Goal: Task Accomplishment & Management: Manage account settings

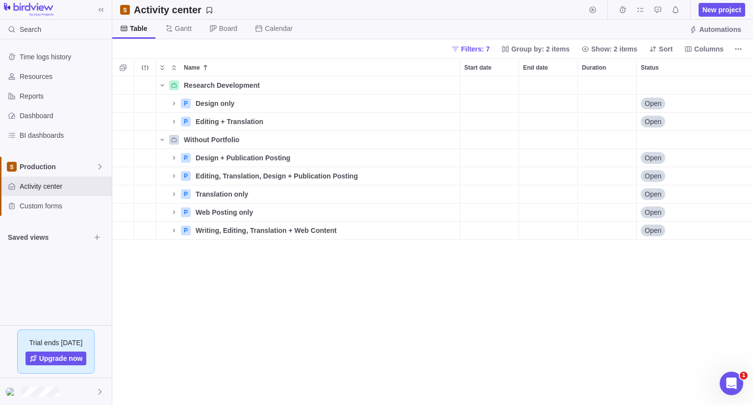
scroll to position [321, 634]
click at [81, 166] on span "Production" at bounding box center [58, 167] width 77 height 10
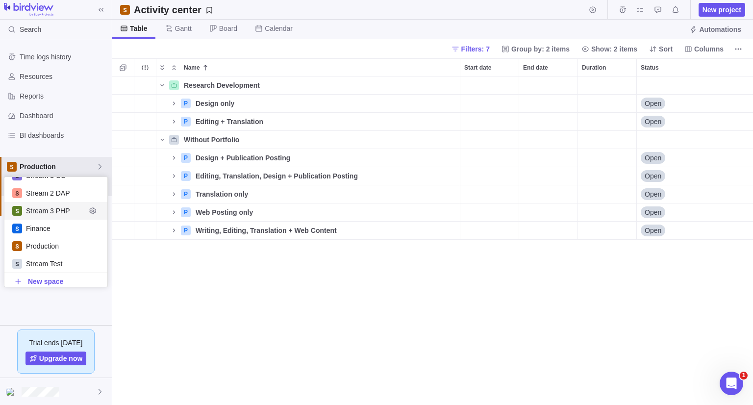
scroll to position [22, 0]
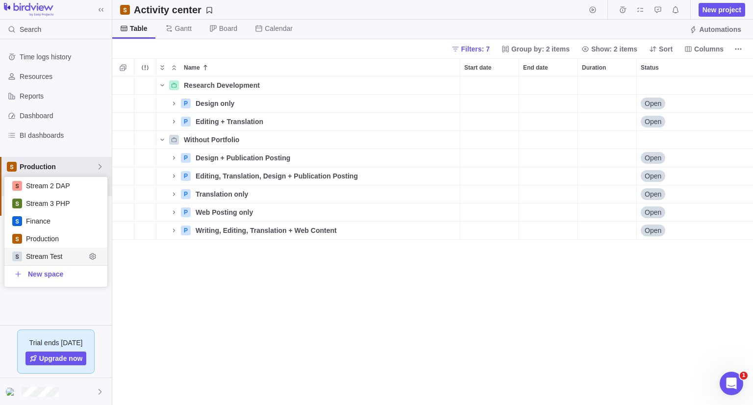
click at [57, 254] on span "Stream Test" at bounding box center [56, 257] width 60 height 10
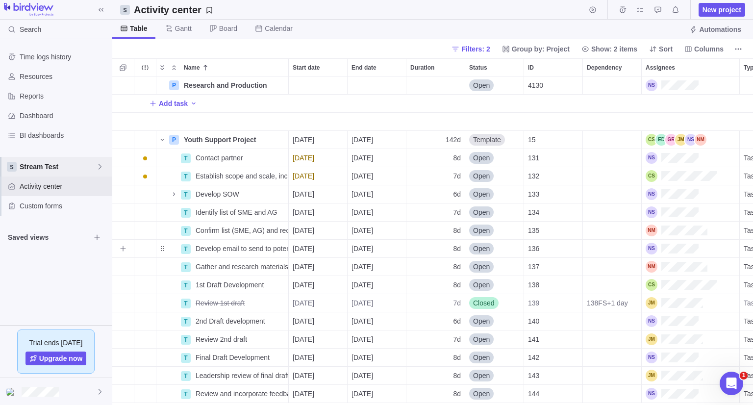
scroll to position [321, 634]
click at [92, 170] on span "Stream Test" at bounding box center [58, 167] width 77 height 10
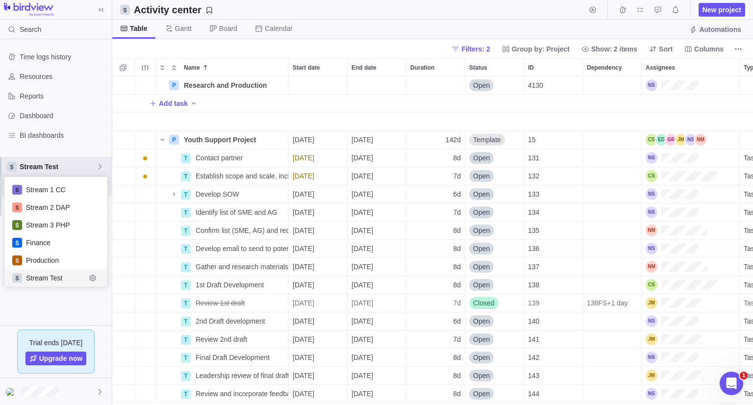
scroll to position [102, 96]
click at [69, 257] on span "Production" at bounding box center [56, 261] width 60 height 10
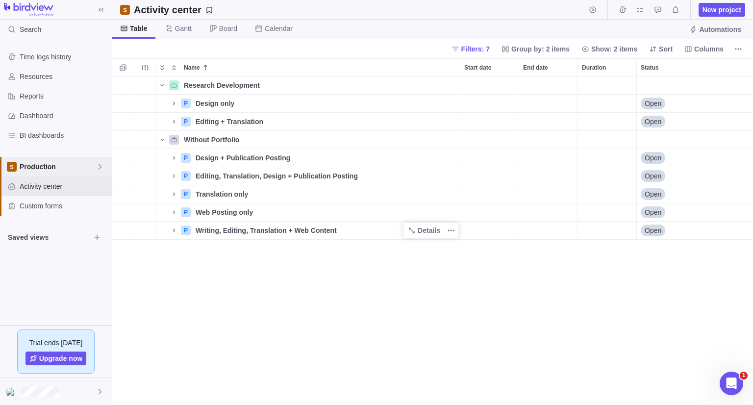
scroll to position [321, 634]
click at [175, 157] on icon "Name" at bounding box center [174, 157] width 2 height 3
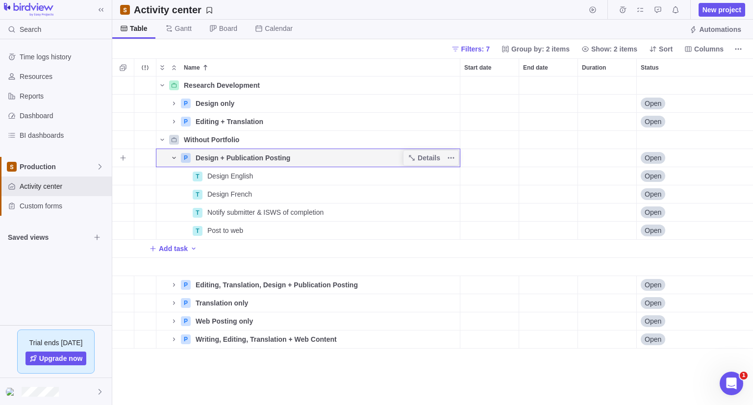
click at [176, 161] on icon "Name" at bounding box center [174, 158] width 8 height 8
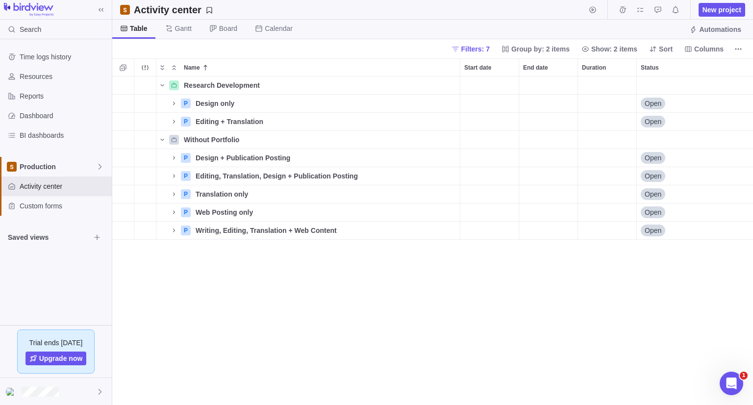
click at [179, 270] on div "Research Development Details 9 $0.00 $0.00 $0.00 $0.00 P Design only Details Op…" at bounding box center [432, 241] width 641 height 329
click at [83, 166] on span "Production" at bounding box center [58, 167] width 77 height 10
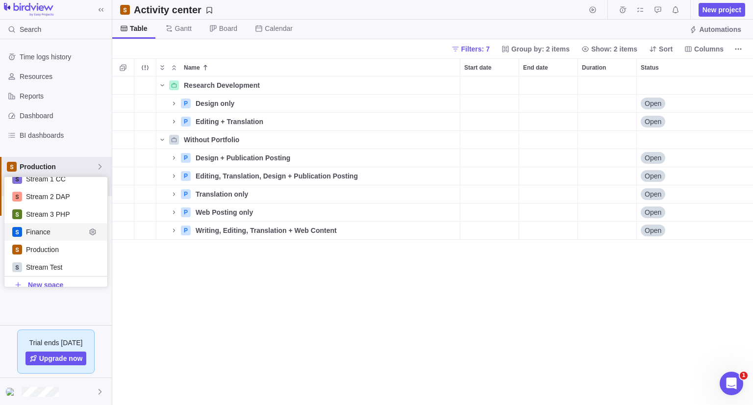
scroll to position [22, 0]
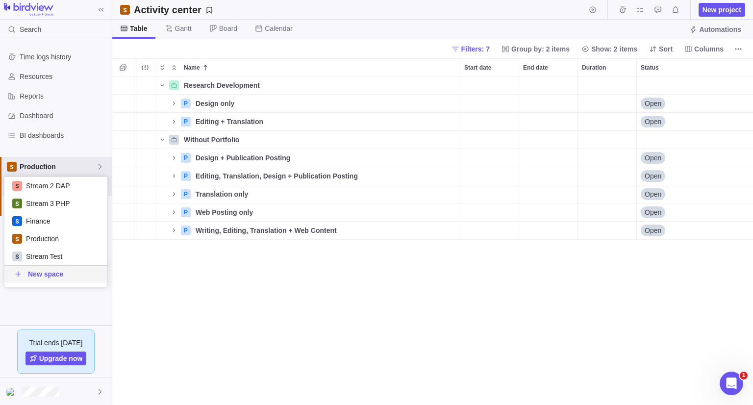
click at [144, 276] on body "Search Time logs history Resources Reports Dashboard BI dashboards Production A…" at bounding box center [376, 202] width 753 height 405
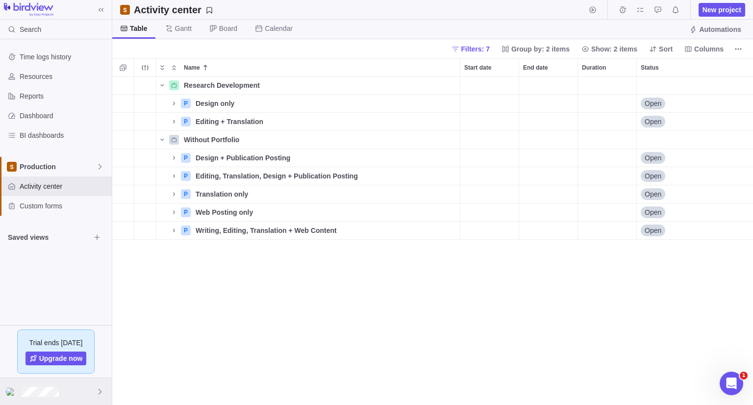
click at [92, 385] on div at bounding box center [56, 391] width 112 height 27
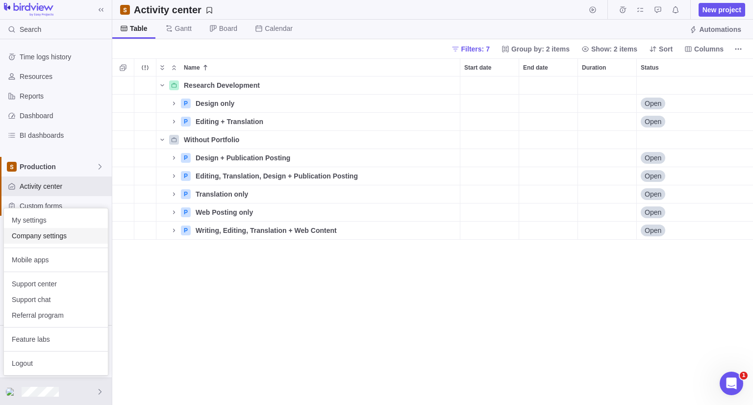
click at [82, 233] on span "Company settings" at bounding box center [56, 236] width 88 height 10
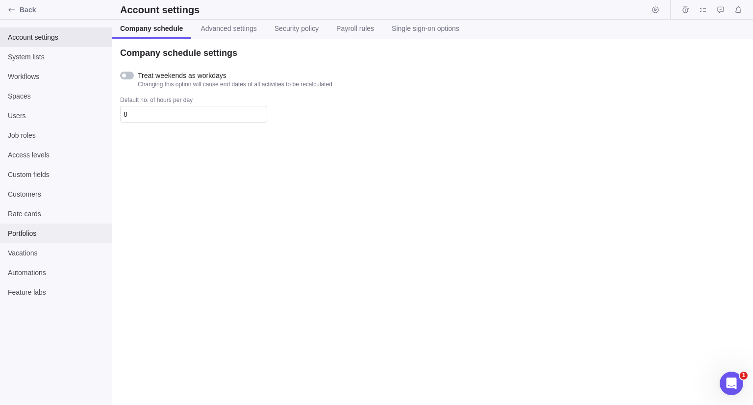
click at [53, 234] on span "Portfolios" at bounding box center [56, 234] width 96 height 10
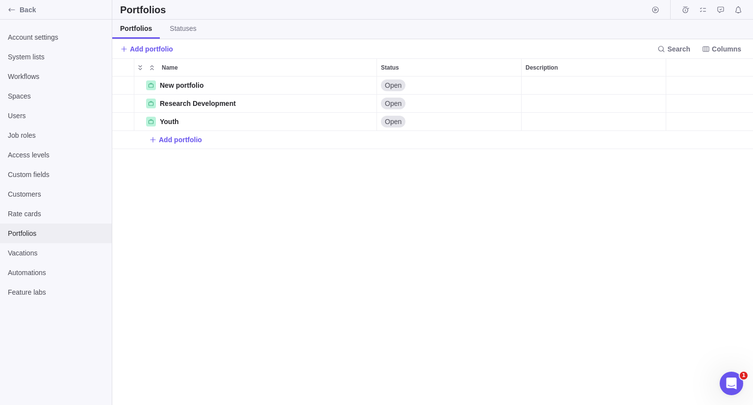
scroll to position [321, 634]
click at [90, 8] on span "Back" at bounding box center [64, 10] width 88 height 10
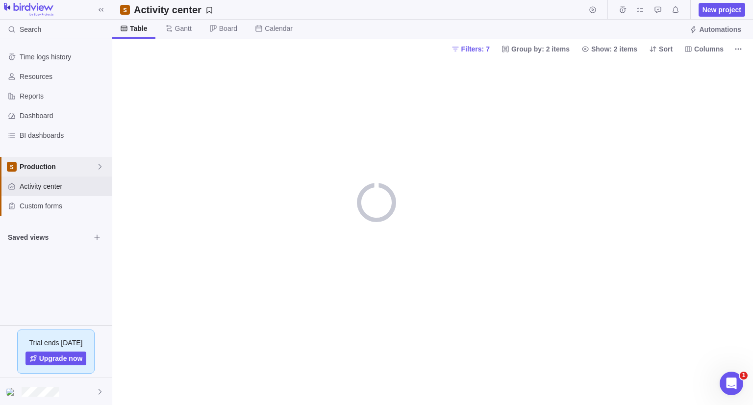
click at [56, 165] on span "Production" at bounding box center [58, 167] width 77 height 10
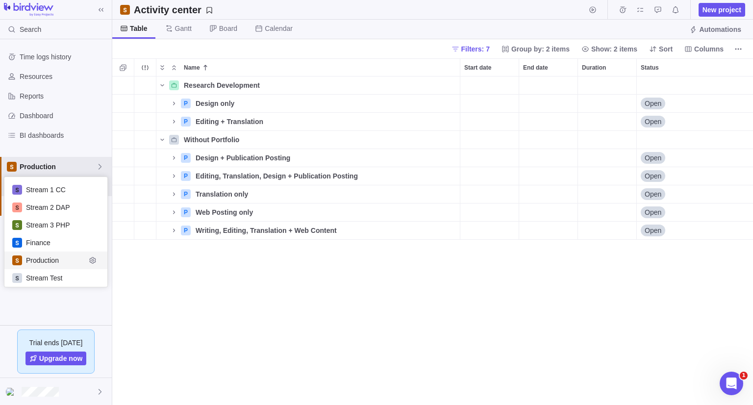
scroll to position [321, 634]
click at [55, 276] on span "Stream Test" at bounding box center [56, 278] width 60 height 10
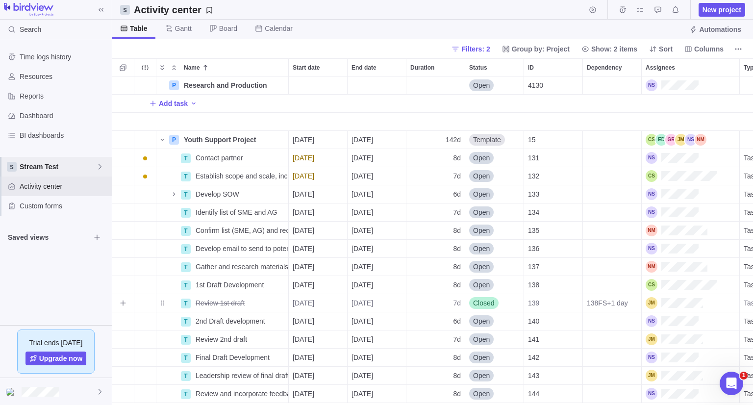
scroll to position [321, 634]
click at [544, 45] on span "Group by: Project" at bounding box center [541, 49] width 58 height 10
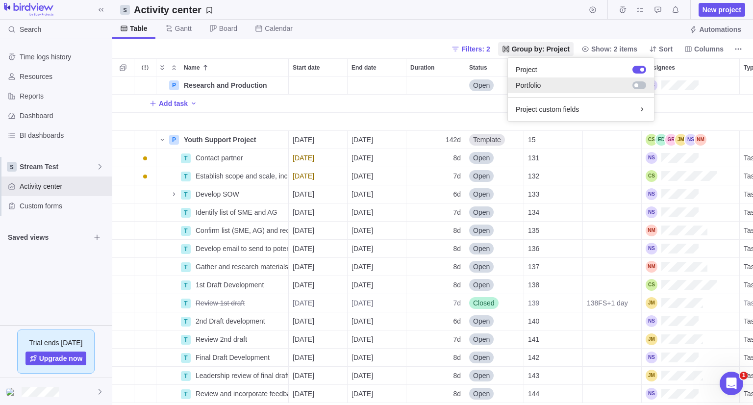
click at [541, 81] on span "Portfolio" at bounding box center [528, 85] width 25 height 10
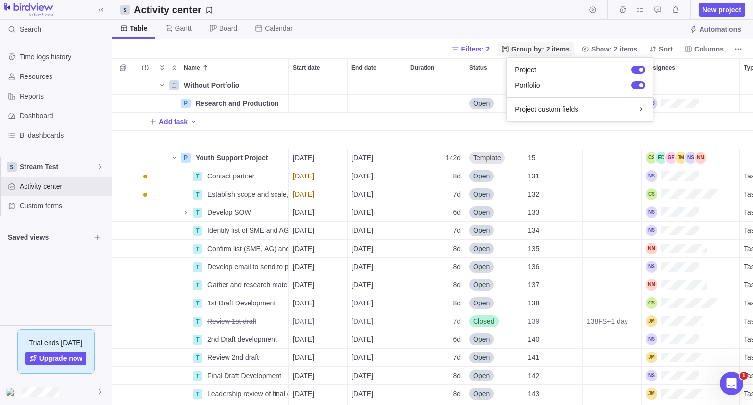
drag, startPoint x: 526, startPoint y: 44, endPoint x: 517, endPoint y: 50, distance: 10.6
click at [526, 43] on span "Group by: 2 items" at bounding box center [536, 49] width 76 height 14
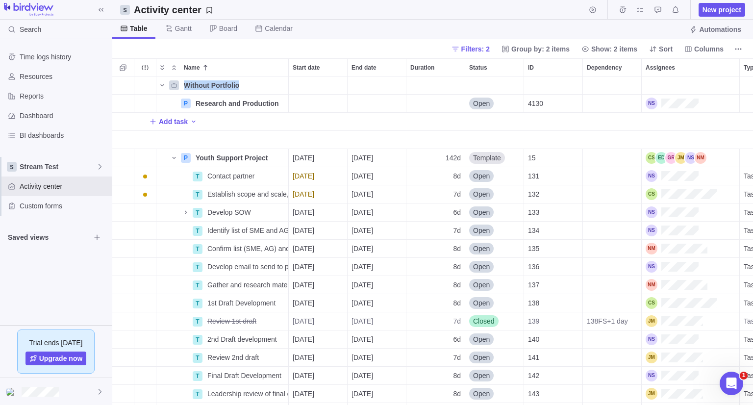
drag, startPoint x: 186, startPoint y: 83, endPoint x: 238, endPoint y: 79, distance: 52.2
click at [238, 79] on div "Without Portfolio" at bounding box center [234, 86] width 108 height 18
click at [243, 61] on div "Name" at bounding box center [234, 67] width 108 height 17
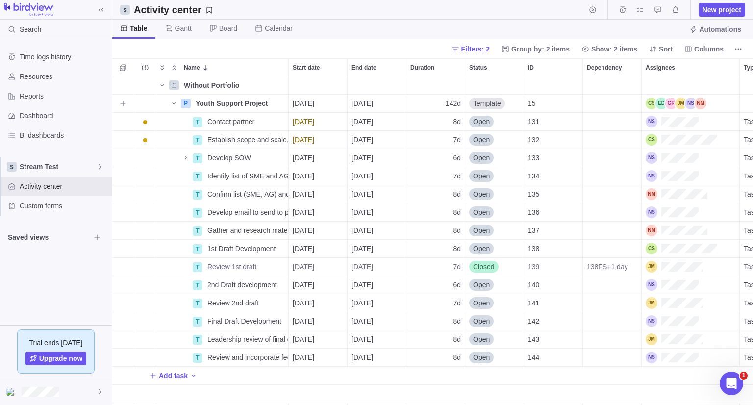
drag, startPoint x: 257, startPoint y: 104, endPoint x: 322, endPoint y: 179, distance: 99.1
click at [0, 0] on span "Details" at bounding box center [0, 0] width 0 height 0
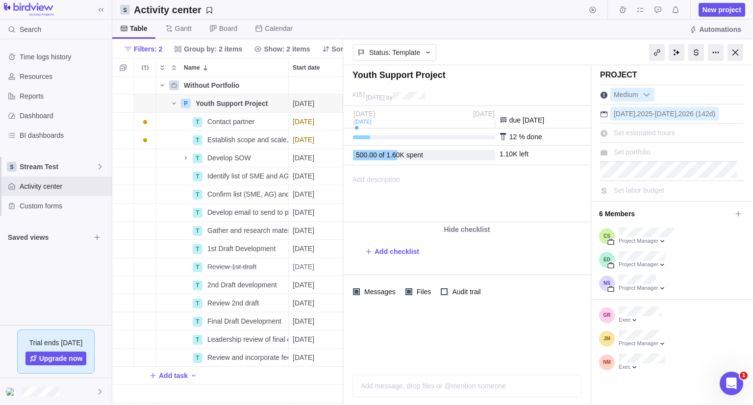
click at [622, 157] on div "Set portfolio" at bounding box center [633, 152] width 44 height 14
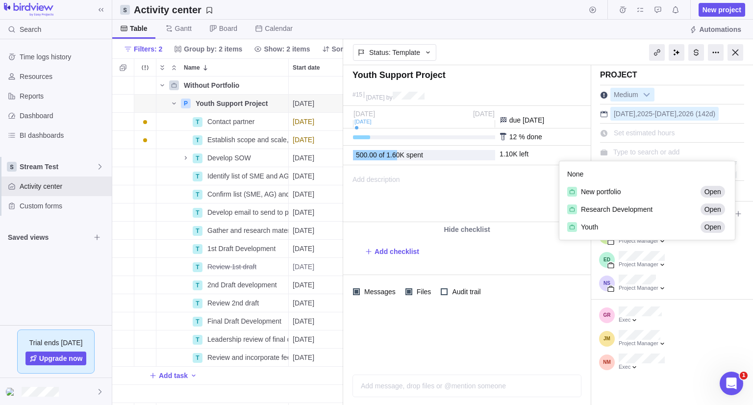
scroll to position [71, 168]
click at [634, 224] on div "Youth" at bounding box center [633, 227] width 130 height 10
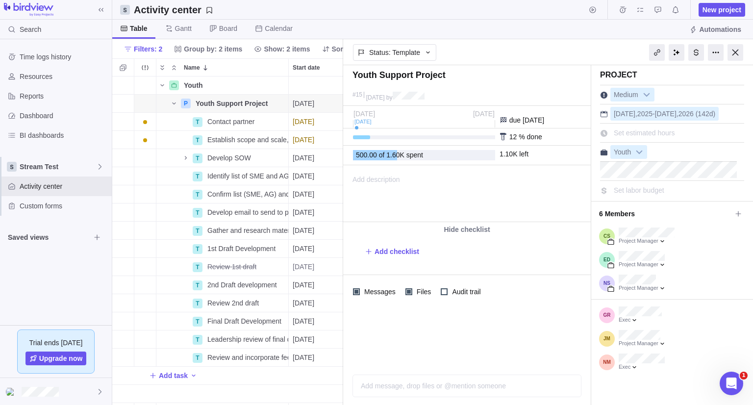
drag, startPoint x: 736, startPoint y: 53, endPoint x: 687, endPoint y: 105, distance: 71.5
click at [736, 53] on div at bounding box center [736, 52] width 16 height 17
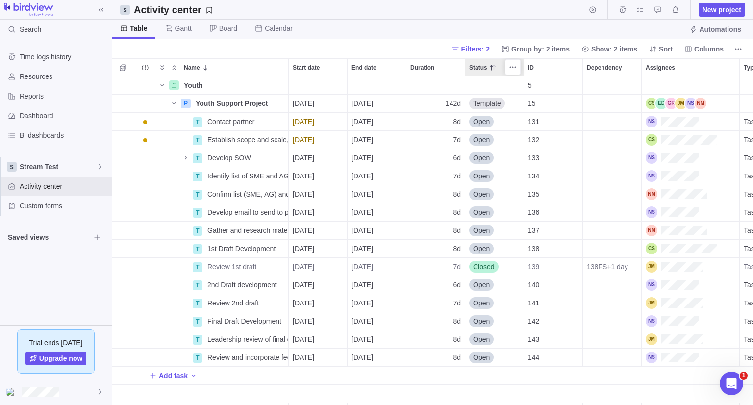
click at [484, 51] on span "Filters: 2" at bounding box center [476, 49] width 28 height 10
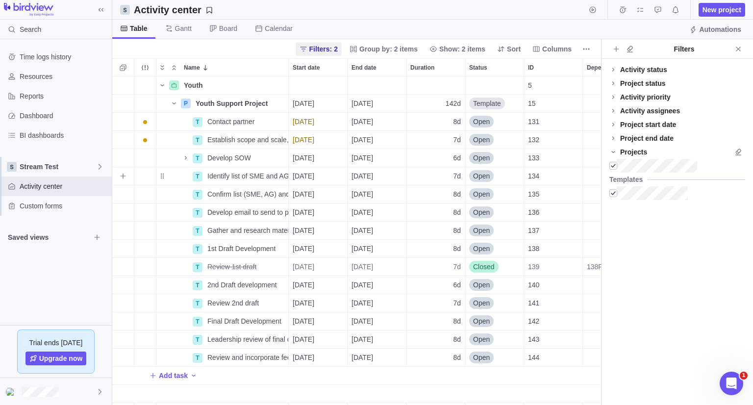
scroll to position [321, 481]
click at [736, 47] on icon "Close" at bounding box center [739, 49] width 8 height 8
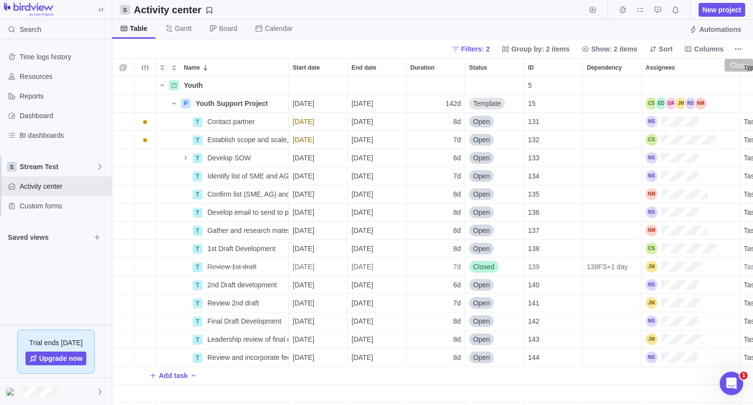
scroll to position [321, 634]
click at [0, 0] on span "Details" at bounding box center [0, 0] width 0 height 0
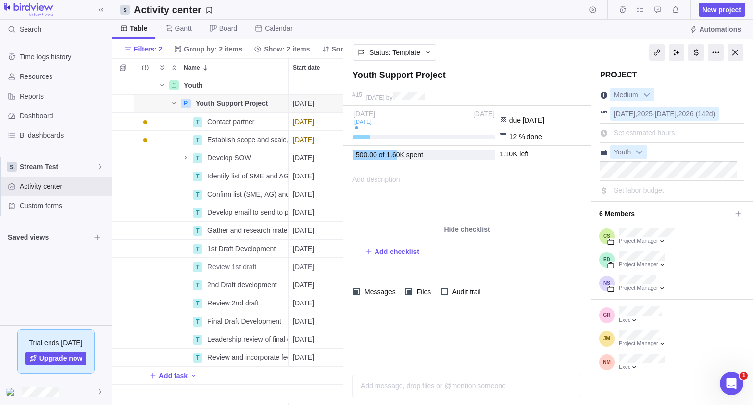
drag, startPoint x: 734, startPoint y: 58, endPoint x: 300, endPoint y: 386, distance: 543.9
click at [734, 58] on div at bounding box center [736, 52] width 16 height 17
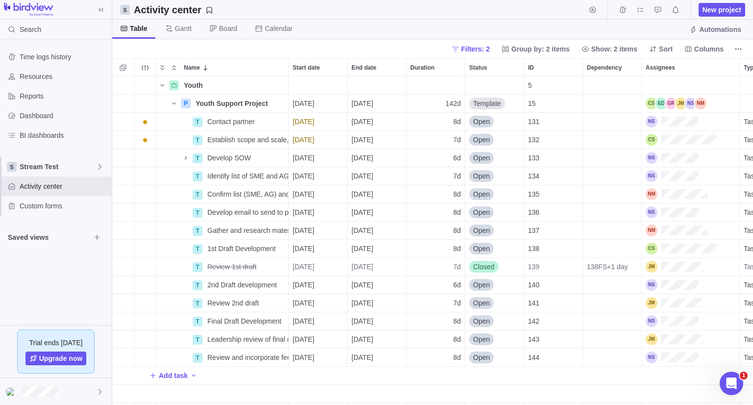
scroll to position [321, 634]
drag, startPoint x: 76, startPoint y: 394, endPoint x: 79, endPoint y: 384, distance: 10.9
click at [76, 393] on div at bounding box center [56, 391] width 112 height 27
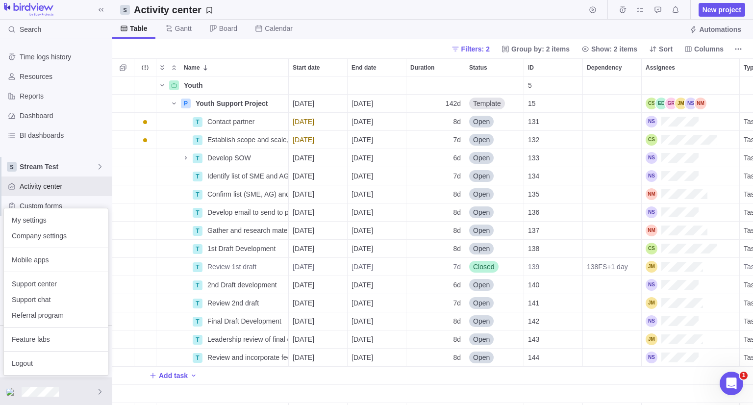
click at [702, 47] on body "Search Time logs history Resources Reports Dashboard BI dashboards Stream Test …" at bounding box center [376, 202] width 753 height 405
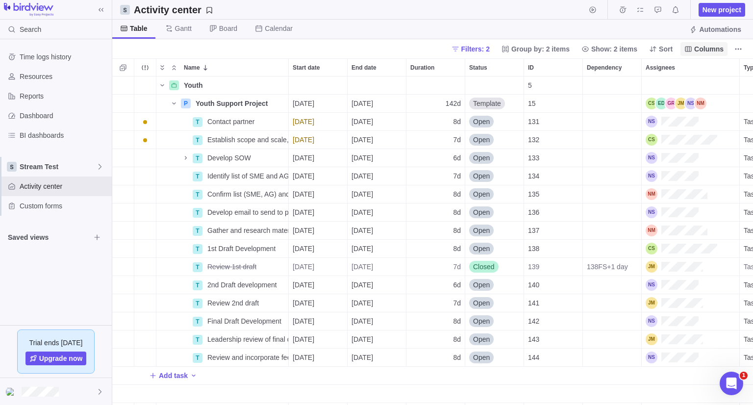
click at [705, 50] on span "Columns" at bounding box center [709, 49] width 29 height 10
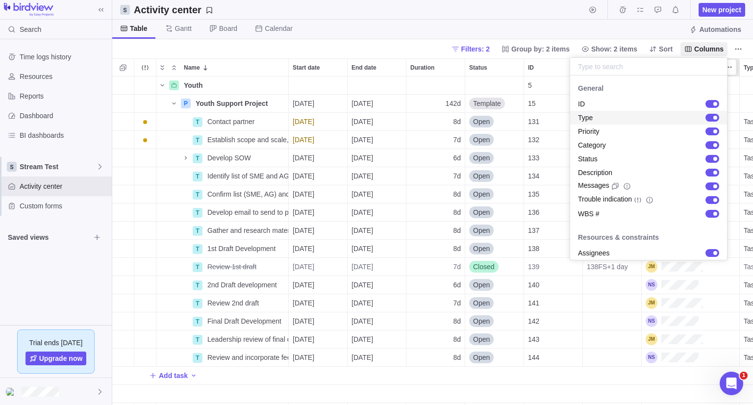
drag, startPoint x: 714, startPoint y: 50, endPoint x: 712, endPoint y: 58, distance: 8.7
click at [714, 50] on span "Columns" at bounding box center [709, 49] width 29 height 10
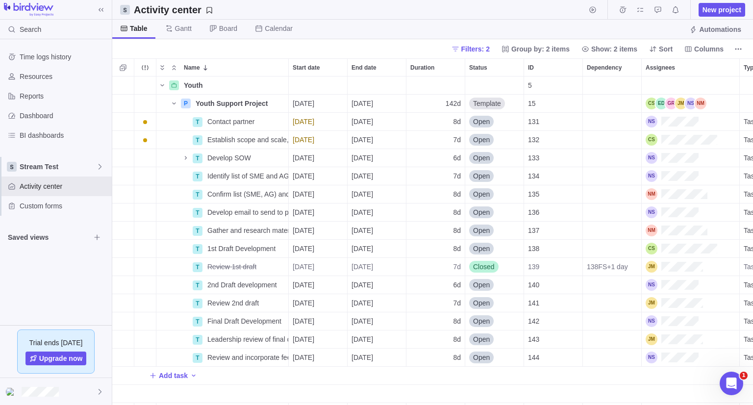
scroll to position [0, 432]
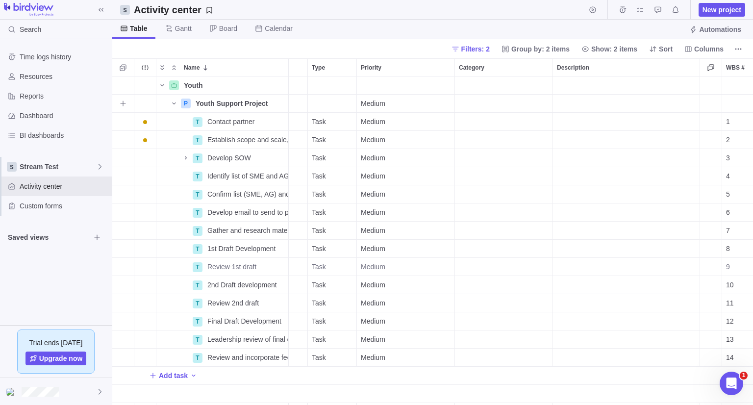
click at [477, 104] on div "Category" at bounding box center [504, 104] width 98 height 18
click at [72, 395] on div at bounding box center [56, 391] width 112 height 27
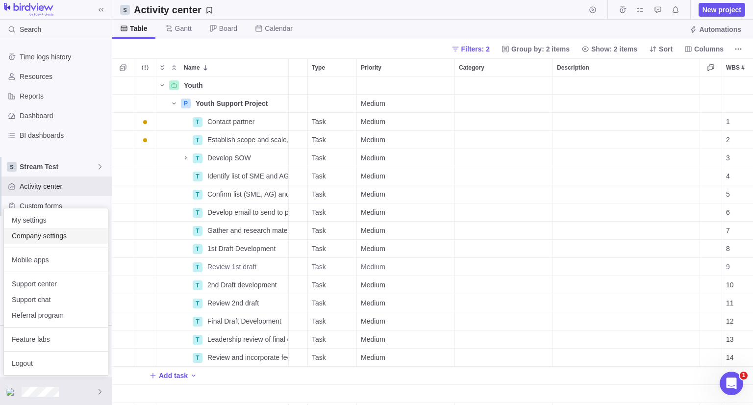
click at [65, 242] on div "Company settings" at bounding box center [56, 236] width 104 height 16
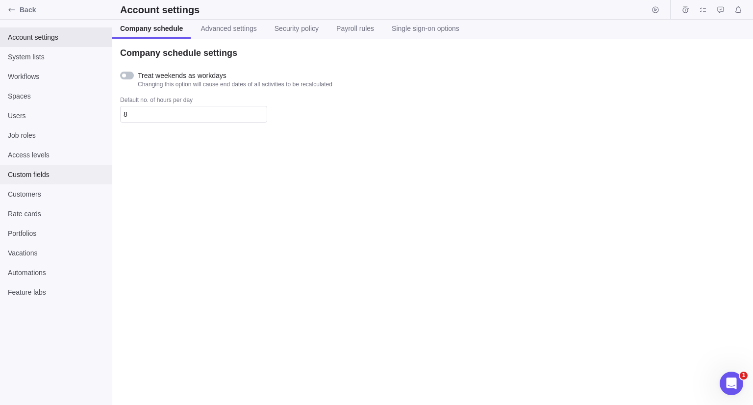
click at [55, 168] on div "Custom fields" at bounding box center [56, 175] width 112 height 20
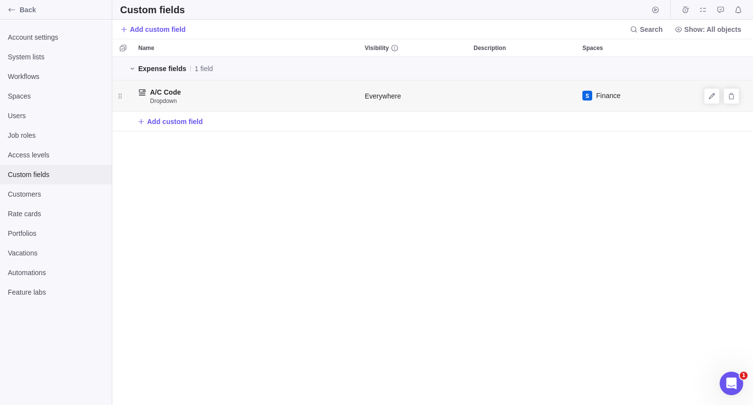
scroll to position [341, 634]
click at [183, 122] on span "Add custom field" at bounding box center [175, 122] width 56 height 10
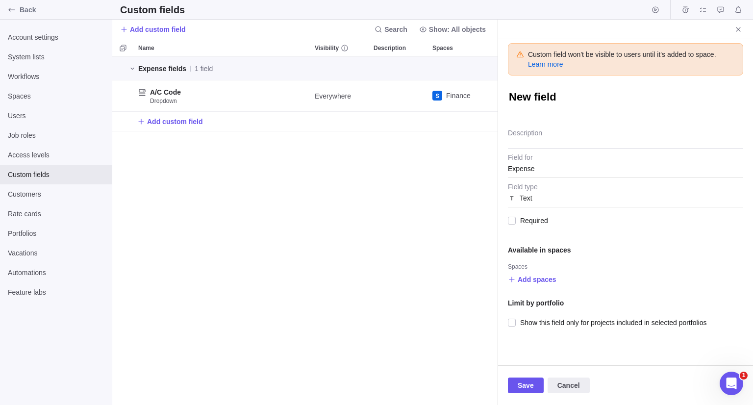
type textarea "x"
type textarea "D"
type textarea "x"
type textarea "De"
type textarea "x"
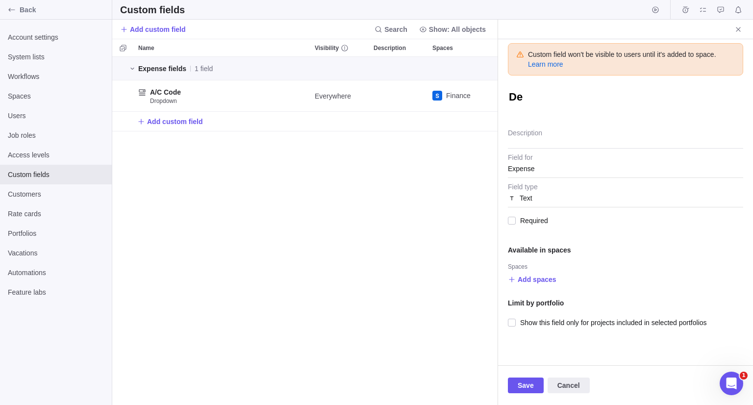
type textarea "Dep"
type textarea "x"
type textarea "Depa"
type textarea "x"
type textarea "Depar"
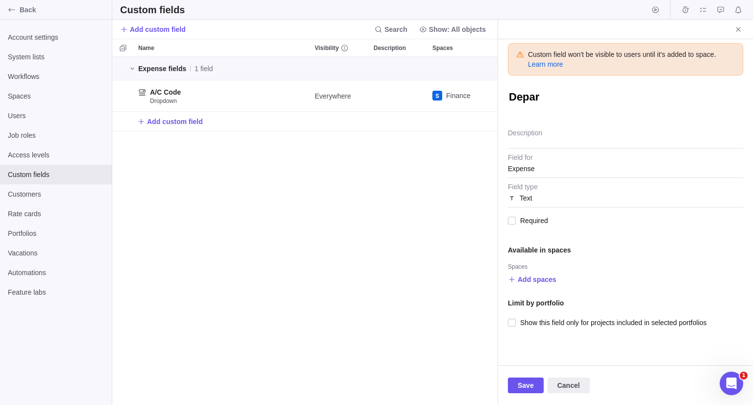
type textarea "x"
type textarea "Depart"
type textarea "x"
type textarea "Departm"
type textarea "x"
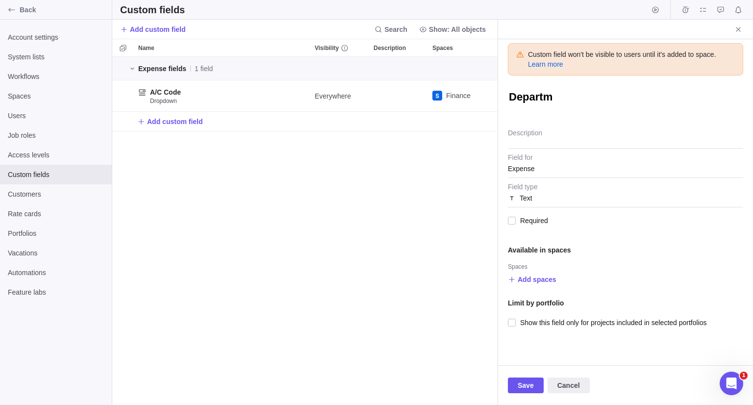
type textarea "Departme"
type textarea "x"
type textarea "Departmen"
type textarea "x"
type textarea "Department"
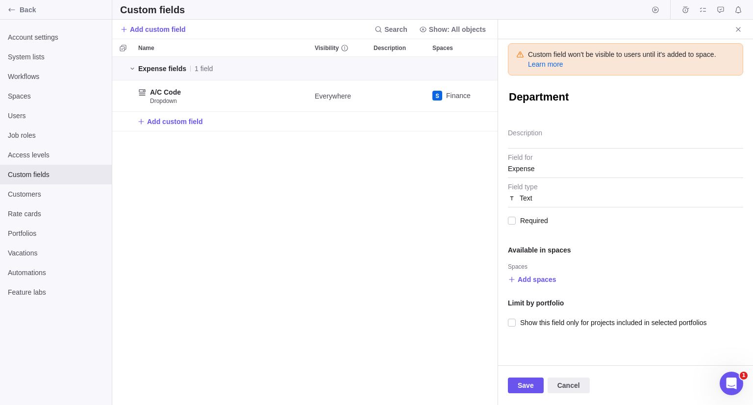
type textarea "x"
click at [489, 205] on div "Expense fields 1 field A/C Code Dropdown Everywhere Finance Add custom field" at bounding box center [305, 231] width 386 height 348
click at [539, 197] on div "Text" at bounding box center [625, 198] width 235 height 18
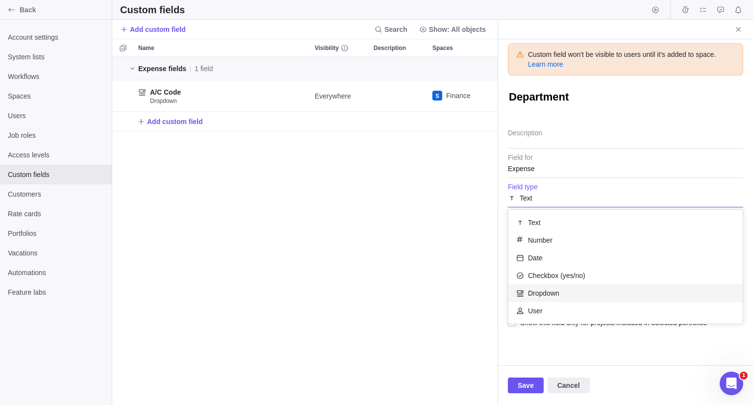
click at [563, 285] on div "Dropdown" at bounding box center [626, 294] width 234 height 18
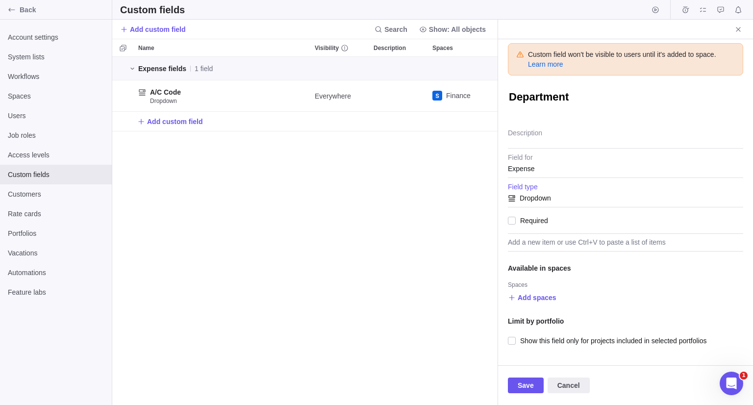
click at [538, 168] on div "Expense" at bounding box center [625, 169] width 235 height 18
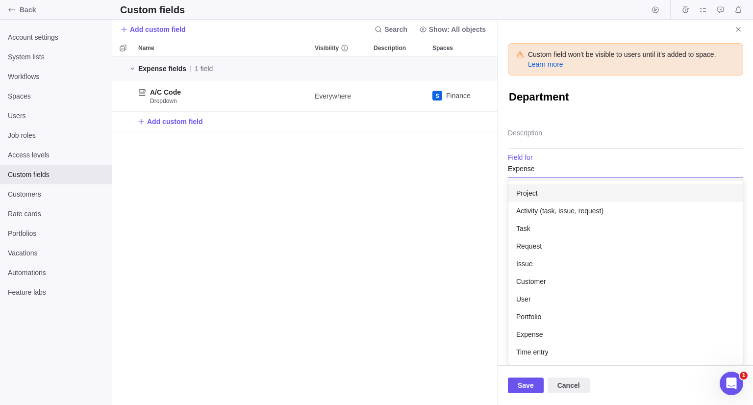
click at [558, 192] on div "Project" at bounding box center [626, 193] width 234 height 18
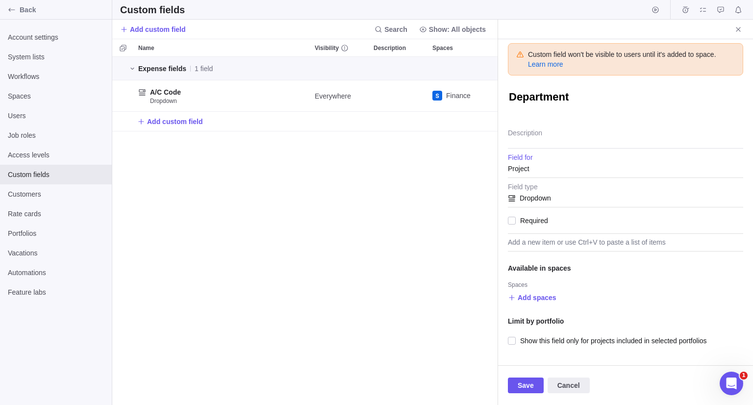
click at [559, 164] on div "Project" at bounding box center [625, 169] width 235 height 18
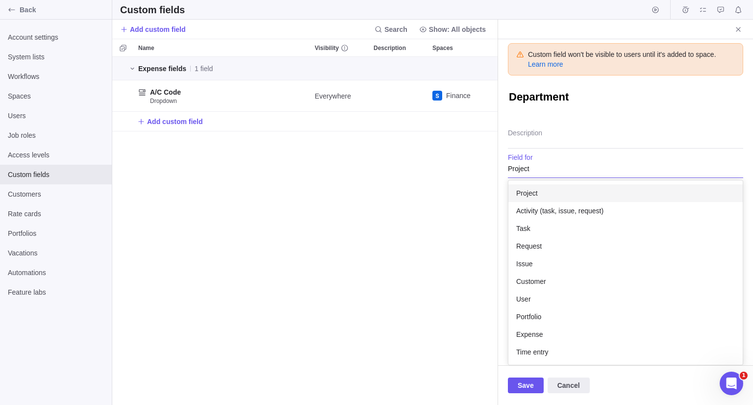
click at [545, 165] on div "Project" at bounding box center [625, 169] width 235 height 18
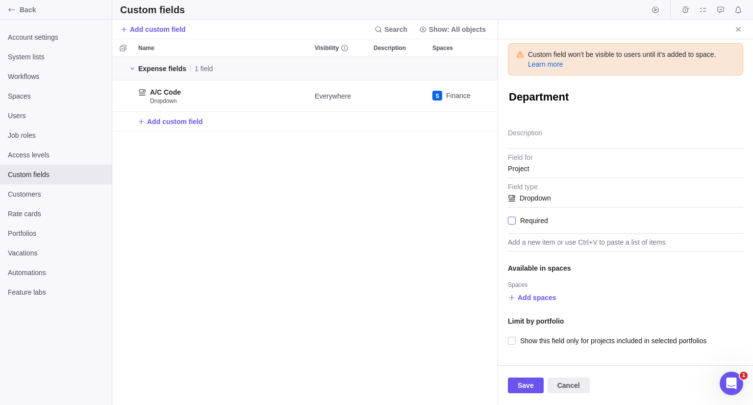
click at [531, 220] on span "Required" at bounding box center [532, 221] width 32 height 14
click at [565, 241] on div "Add a new item or use Ctrl+V to paste a list of items" at bounding box center [625, 243] width 235 height 18
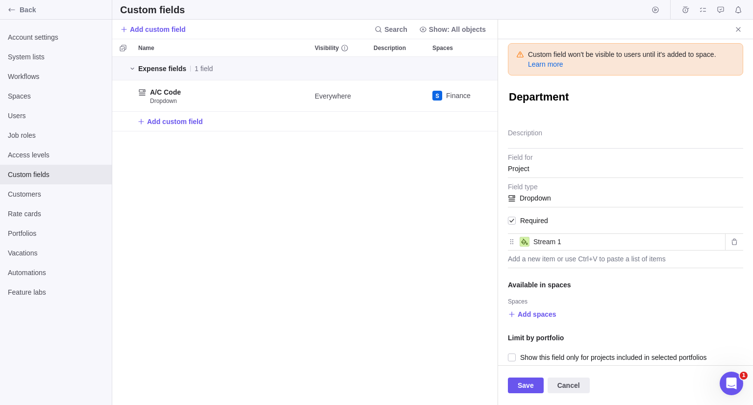
type input "Stream 1"
click at [544, 259] on div "Add a new item or use Ctrl+V to paste a list of items" at bounding box center [625, 260] width 235 height 18
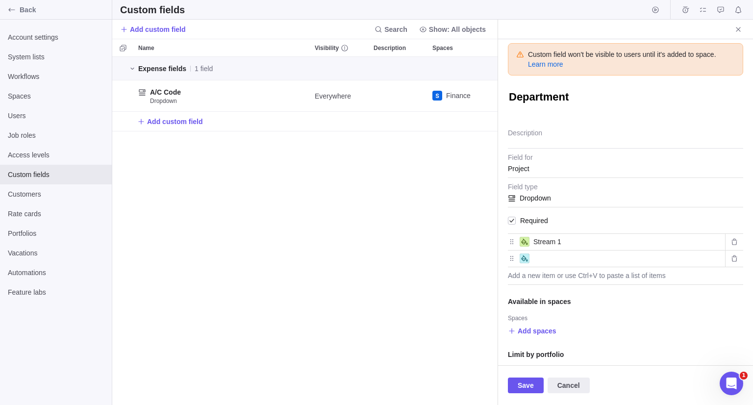
type input "S"
type input "Production"
click at [544, 277] on div "Add a new item or use Ctrl+V to paste a list of items" at bounding box center [625, 276] width 235 height 18
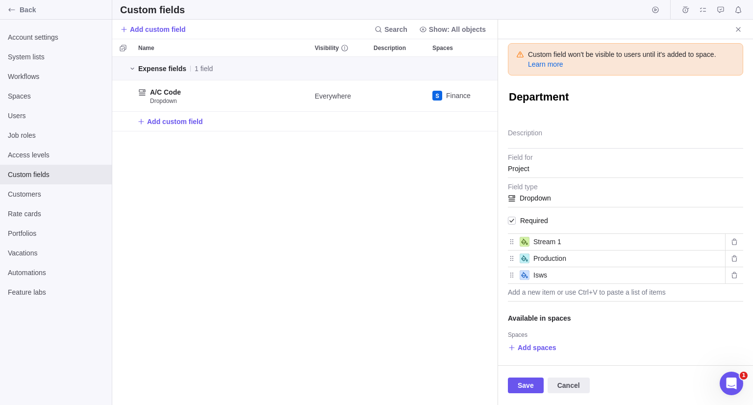
type input "Isws"
click at [448, 287] on div "Expense fields 1 field A/C Code Dropdown Everywhere Finance Add custom field" at bounding box center [305, 231] width 386 height 348
click at [527, 389] on span "Save" at bounding box center [526, 386] width 16 height 12
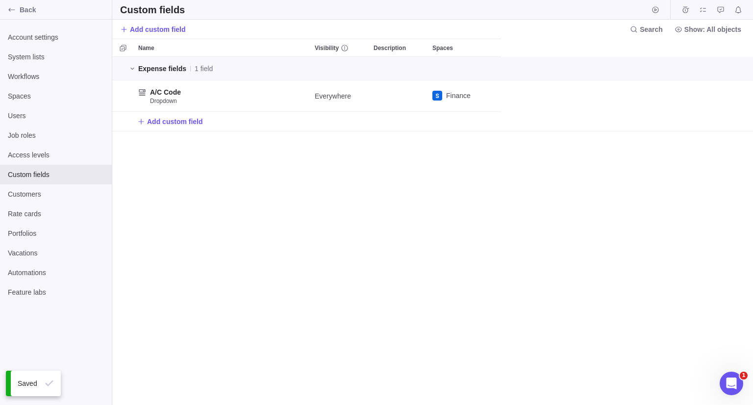
scroll to position [341, 634]
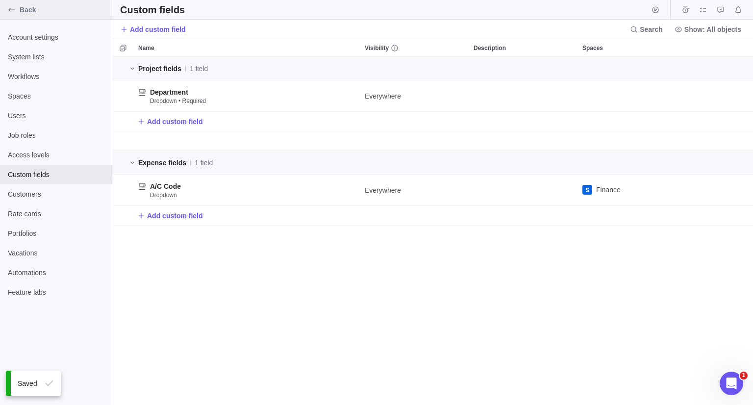
click at [75, 14] on span "Back" at bounding box center [64, 10] width 88 height 10
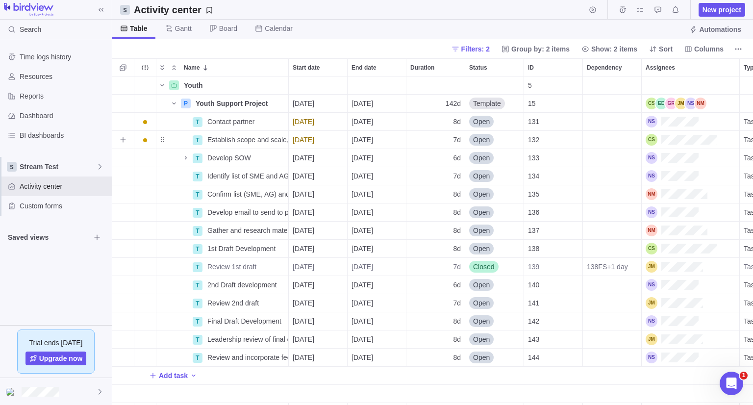
scroll to position [321, 634]
drag, startPoint x: 256, startPoint y: 104, endPoint x: 259, endPoint y: 108, distance: 5.3
click at [256, 104] on span "Details" at bounding box center [257, 104] width 23 height 10
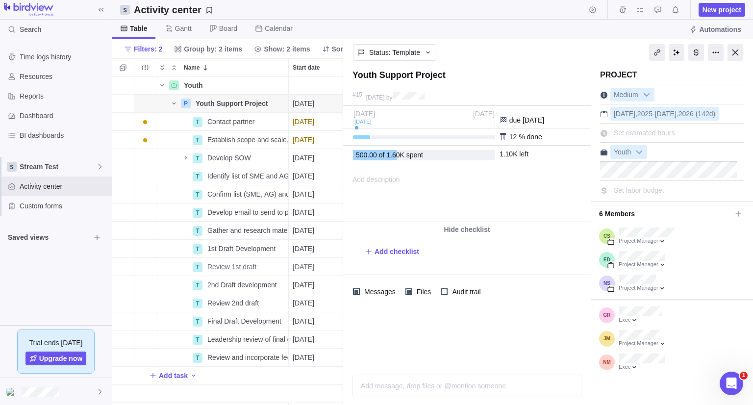
scroll to position [15, 0]
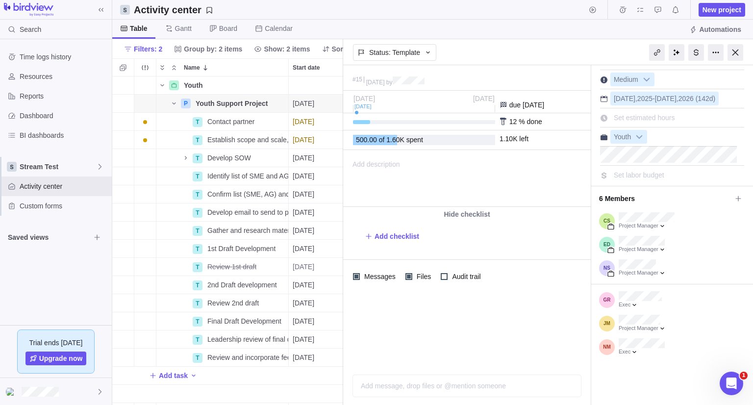
click at [733, 54] on div at bounding box center [736, 52] width 16 height 17
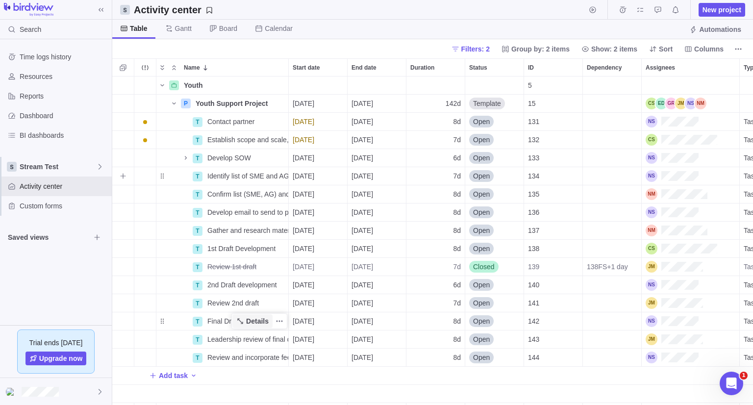
scroll to position [321, 634]
click at [0, 0] on span "Details" at bounding box center [0, 0] width 0 height 0
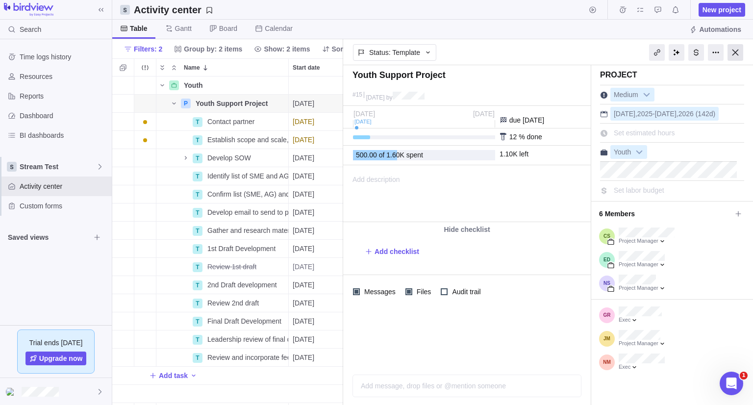
click at [729, 55] on div at bounding box center [736, 52] width 16 height 17
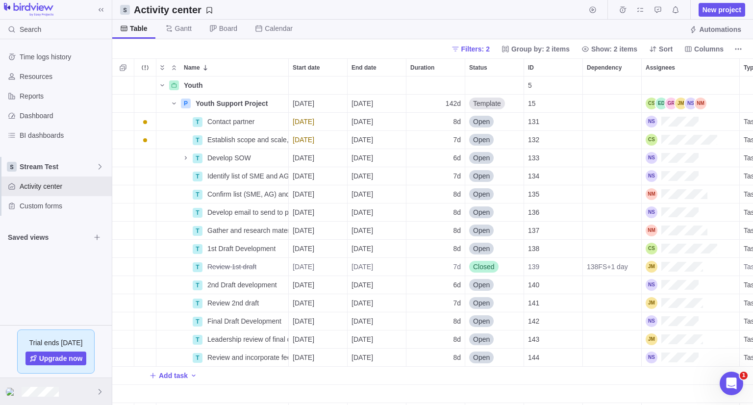
scroll to position [321, 634]
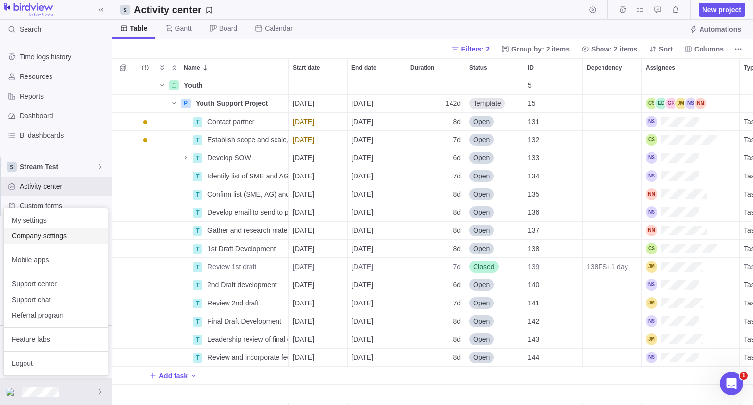
click at [61, 239] on span "Company settings" at bounding box center [56, 236] width 88 height 10
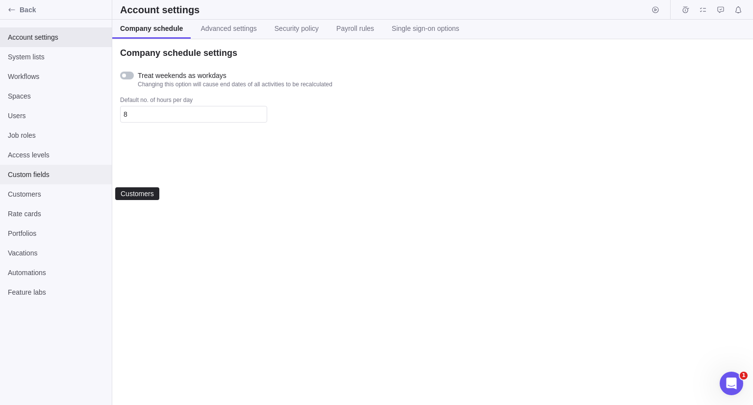
click at [59, 173] on span "Custom fields" at bounding box center [56, 175] width 96 height 10
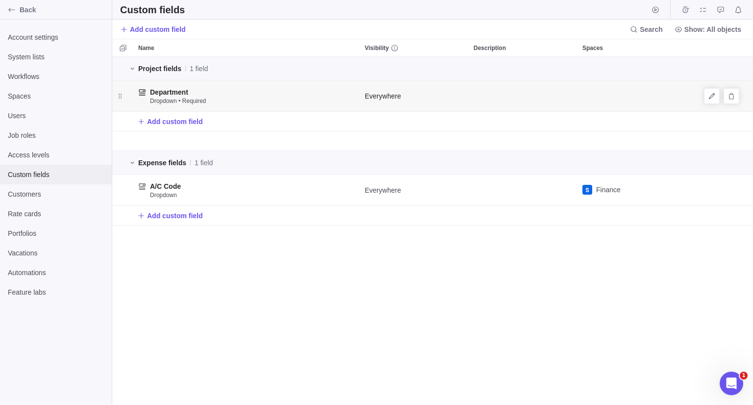
scroll to position [341, 634]
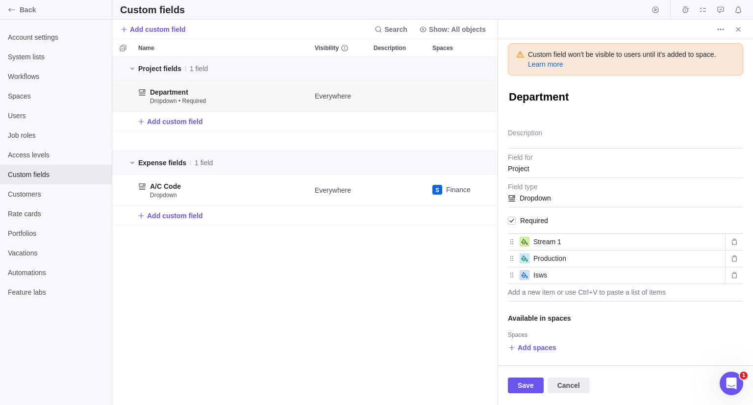
drag, startPoint x: 573, startPoint y: 103, endPoint x: 577, endPoint y: 116, distance: 14.2
click at [573, 103] on textarea "Department" at bounding box center [625, 98] width 235 height 17
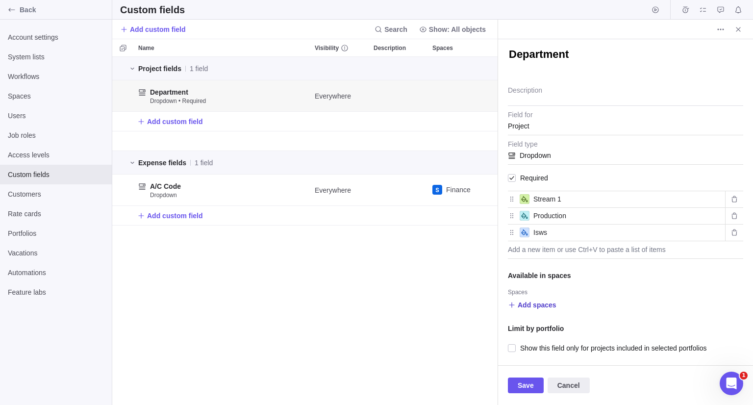
click at [532, 307] on span "Add spaces" at bounding box center [537, 305] width 39 height 10
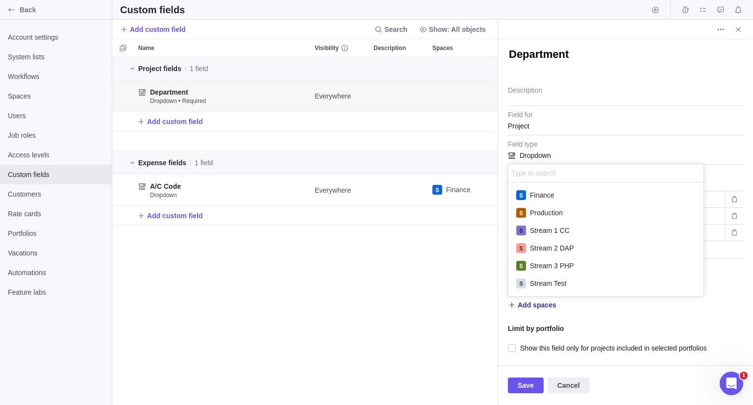
scroll to position [106, 188]
click at [567, 284] on div "Stream Test" at bounding box center [606, 284] width 195 height 18
click at [586, 324] on div "Custom field won't be visible to users until it's added to space. Learn more De…" at bounding box center [625, 202] width 255 height 326
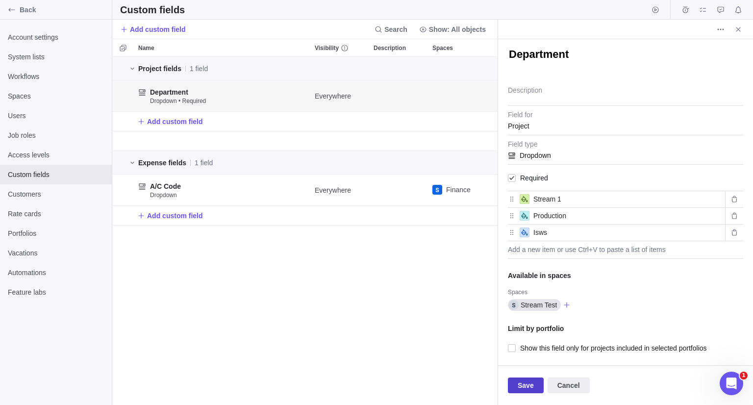
click at [522, 389] on span "Save" at bounding box center [526, 386] width 16 height 12
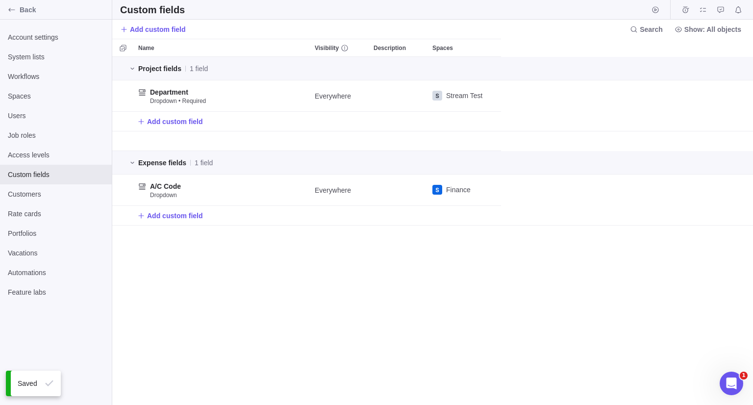
scroll to position [341, 634]
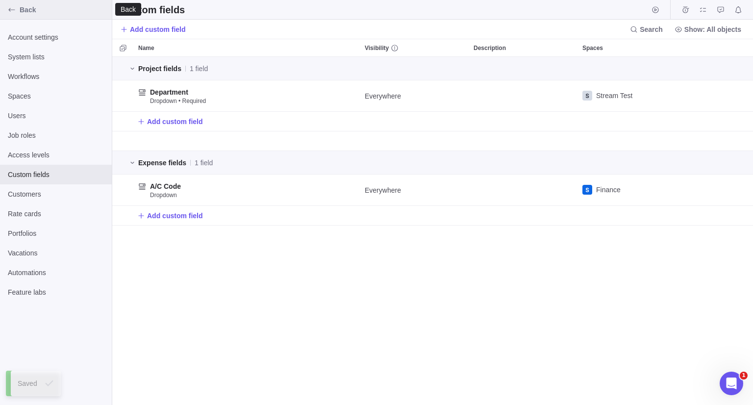
click at [68, 10] on span "Back" at bounding box center [64, 10] width 88 height 10
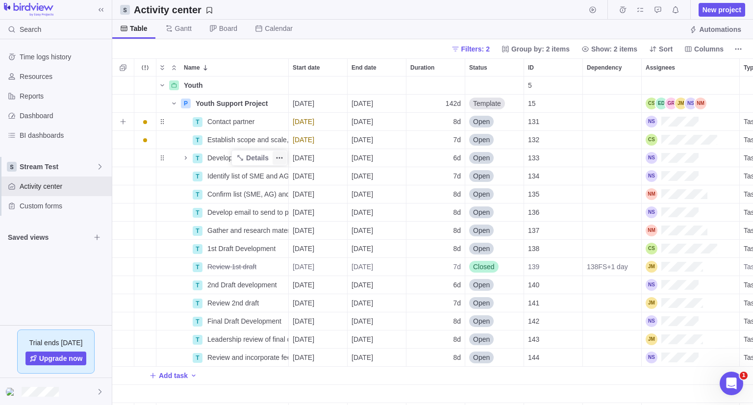
scroll to position [321, 634]
click at [251, 103] on span "Details" at bounding box center [257, 104] width 23 height 10
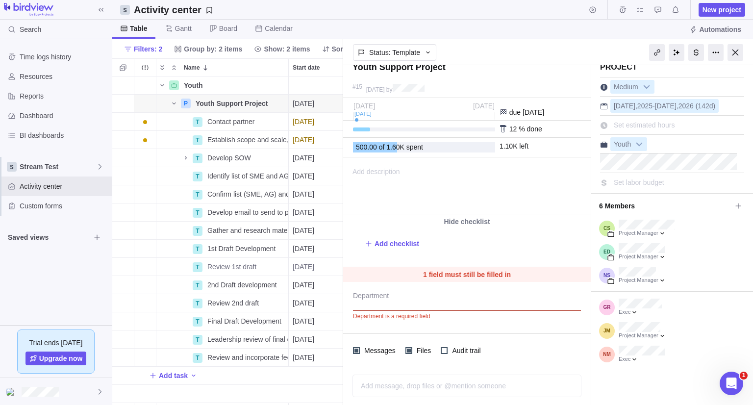
scroll to position [15, 0]
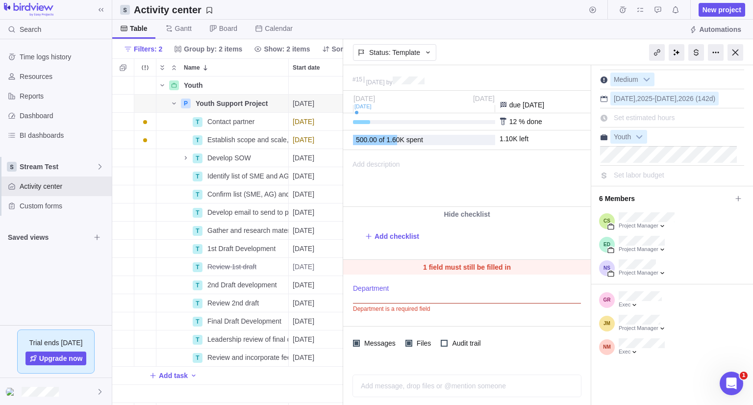
click at [386, 297] on div at bounding box center [467, 291] width 228 height 25
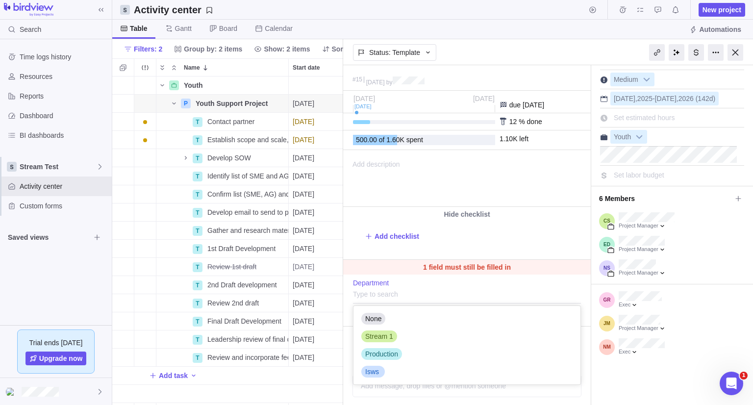
scroll to position [71, 220]
click at [406, 352] on div "Production" at bounding box center [467, 354] width 227 height 18
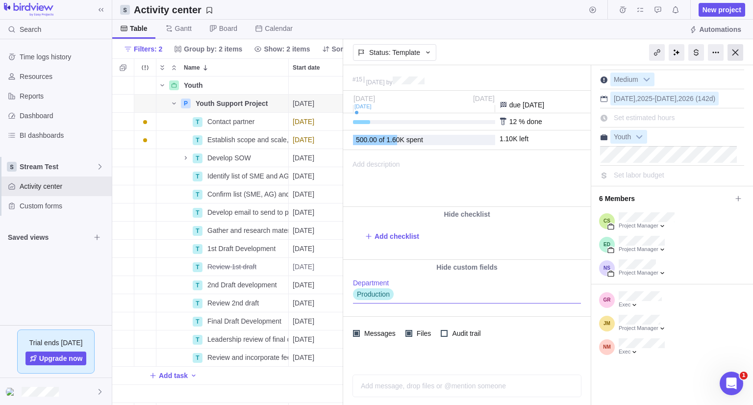
click at [739, 50] on div at bounding box center [736, 52] width 16 height 17
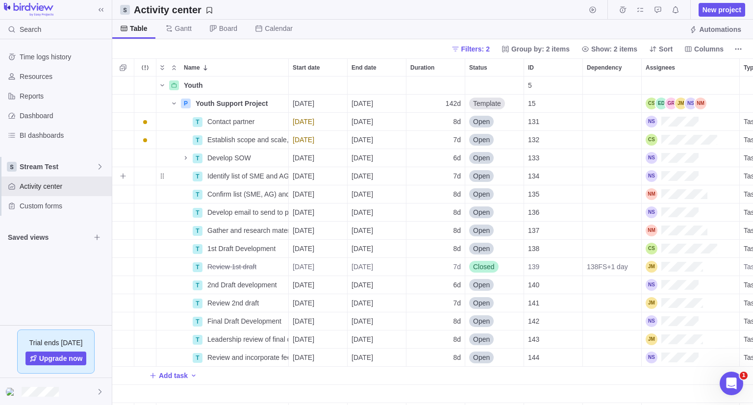
scroll to position [321, 634]
click at [259, 156] on span "Details" at bounding box center [257, 158] width 23 height 10
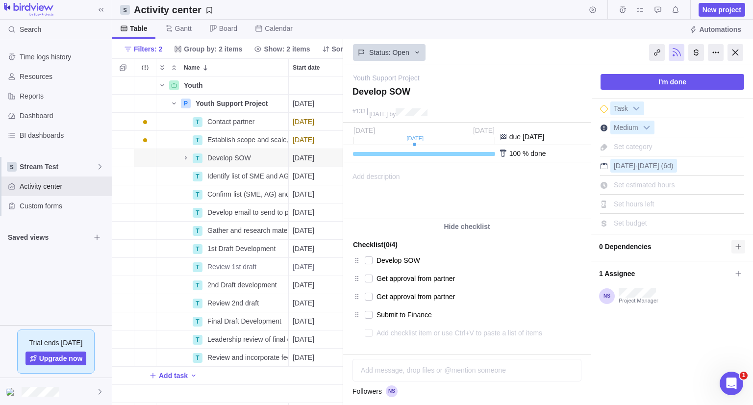
click at [736, 246] on icon at bounding box center [738, 246] width 5 height 5
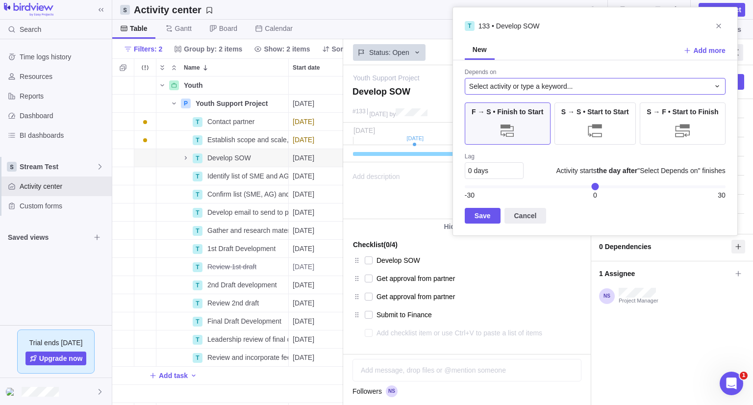
click at [540, 89] on span "Select activity or type a keyword..." at bounding box center [521, 86] width 104 height 10
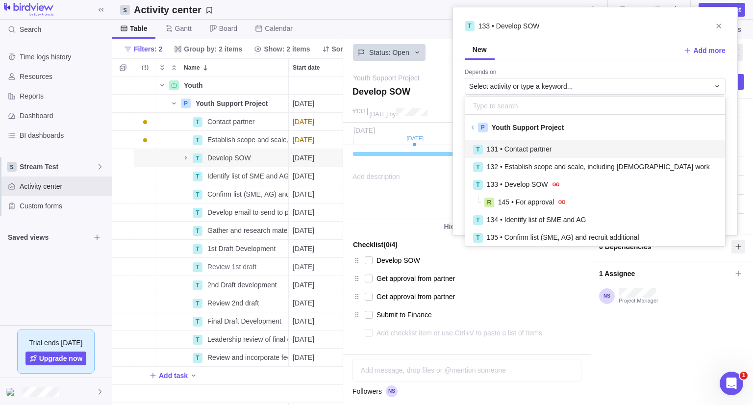
click at [474, 128] on span at bounding box center [473, 127] width 10 height 5
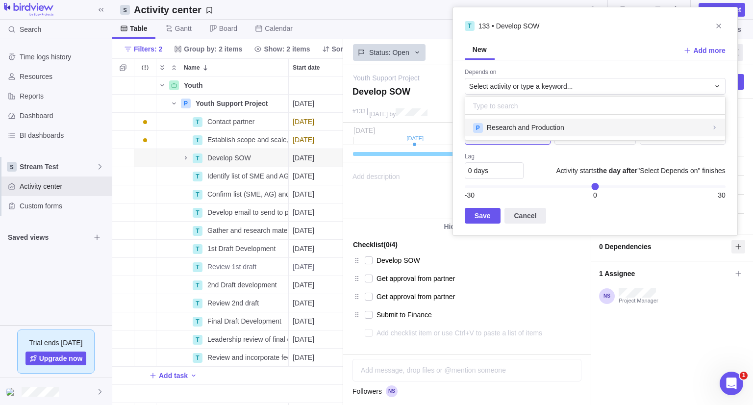
scroll to position [18, 253]
click at [549, 126] on span "Research and Production" at bounding box center [526, 128] width 78 height 10
drag, startPoint x: 561, startPoint y: 140, endPoint x: 474, endPoint y: 146, distance: 87.1
click at [474, 146] on div "Sorry, nothing was found" at bounding box center [596, 145] width 260 height 18
click at [528, 217] on div "T 133 • Develop SOW New Add more Depends on Select activity or type a keyword..…" at bounding box center [595, 121] width 285 height 229
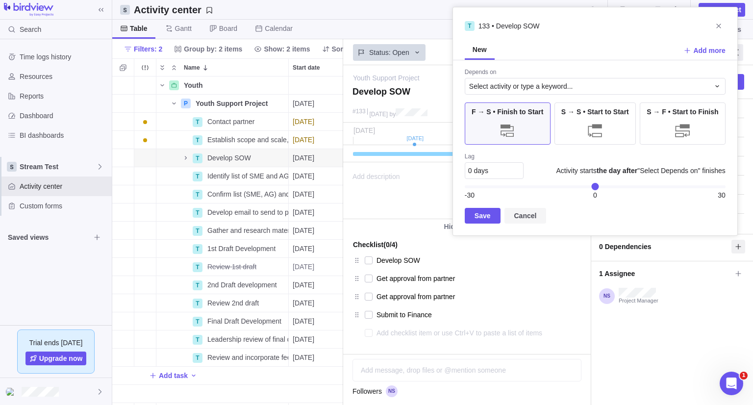
click at [528, 212] on span "Cancel" at bounding box center [526, 216] width 23 height 12
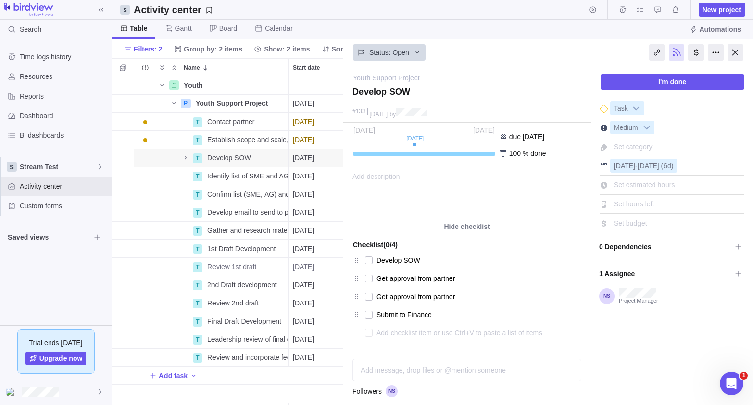
drag, startPoint x: 737, startPoint y: 56, endPoint x: 709, endPoint y: 93, distance: 46.1
click at [737, 56] on div at bounding box center [736, 52] width 16 height 17
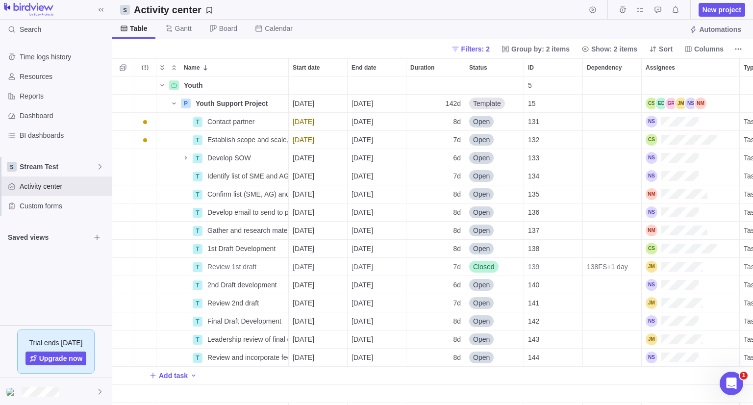
scroll to position [321, 634]
click at [68, 389] on div at bounding box center [56, 391] width 112 height 27
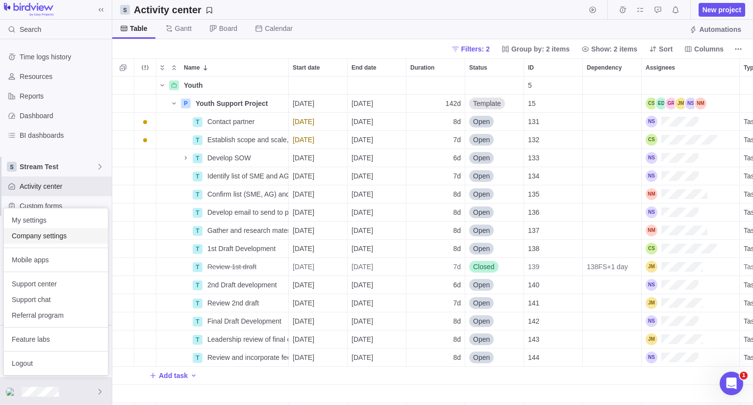
click at [86, 233] on span "Company settings" at bounding box center [56, 236] width 88 height 10
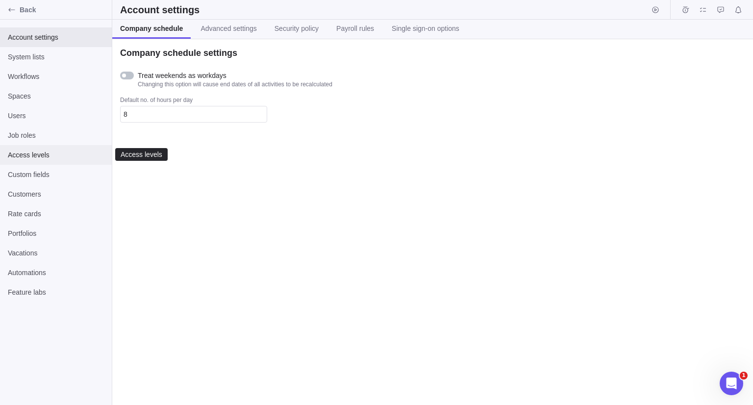
click at [37, 152] on span "Access levels" at bounding box center [56, 155] width 96 height 10
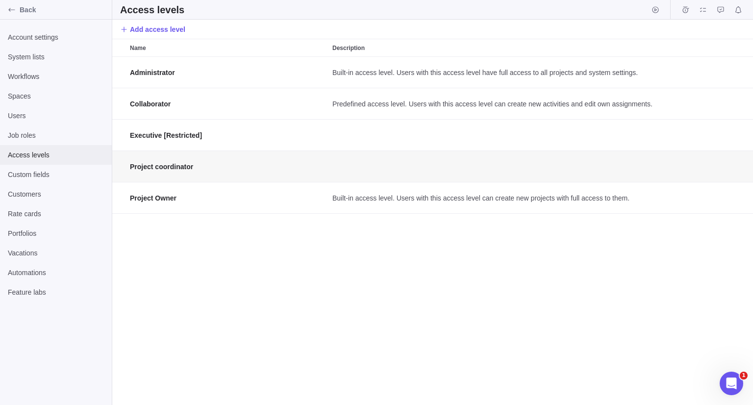
scroll to position [341, 634]
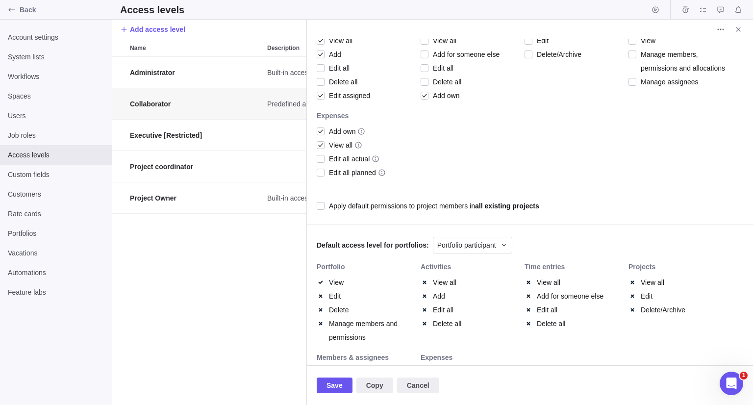
scroll to position [419, 0]
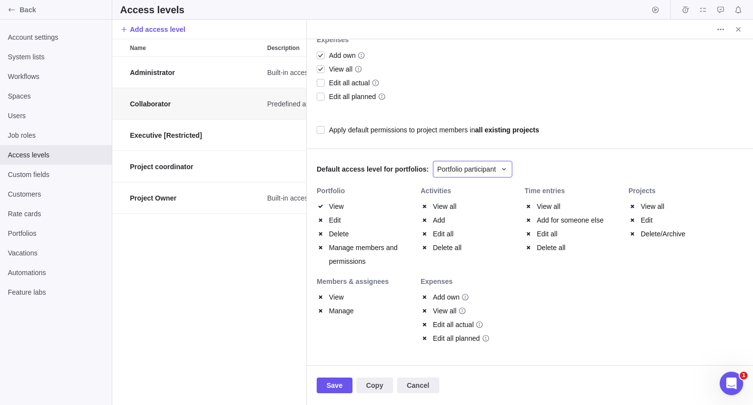
click at [453, 164] on span "Portfolio participant" at bounding box center [467, 169] width 59 height 10
click at [469, 223] on span "Portfolio viewer" at bounding box center [464, 228] width 47 height 10
drag, startPoint x: 331, startPoint y: 207, endPoint x: 347, endPoint y: 207, distance: 16.2
click at [347, 207] on span "View" at bounding box center [338, 207] width 27 height 14
click at [426, 205] on span at bounding box center [425, 207] width 8 height 14
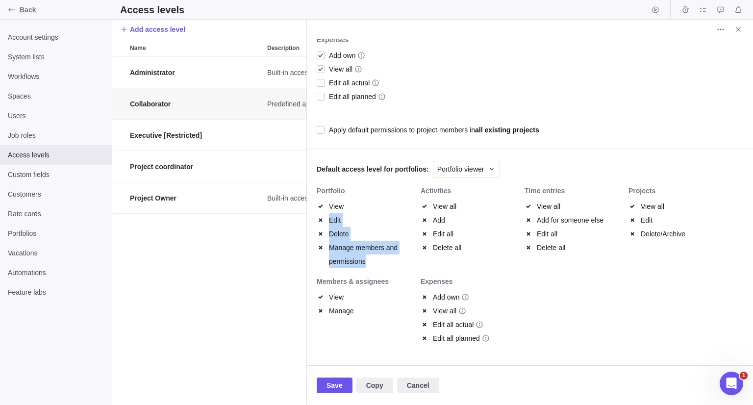
drag, startPoint x: 327, startPoint y: 220, endPoint x: 378, endPoint y: 267, distance: 68.7
click at [378, 267] on div "Portfolio View Edit Delete Manage members and permissions" at bounding box center [369, 232] width 104 height 91
click at [359, 319] on div "Members & assignees View Manage" at bounding box center [369, 316] width 104 height 77
click at [427, 385] on span "Cancel" at bounding box center [418, 386] width 42 height 16
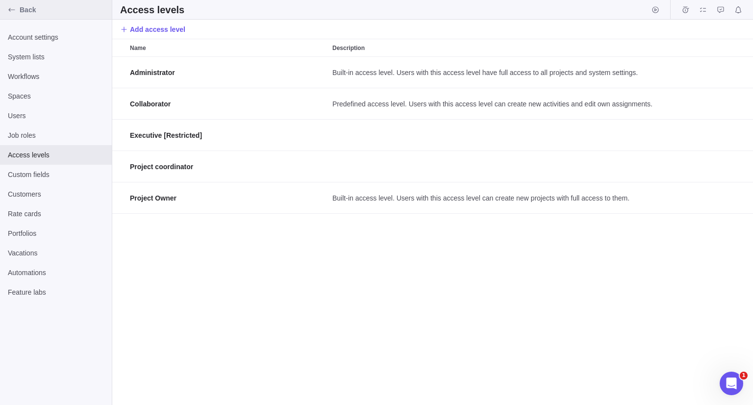
click at [85, 9] on span "Back" at bounding box center [64, 10] width 88 height 10
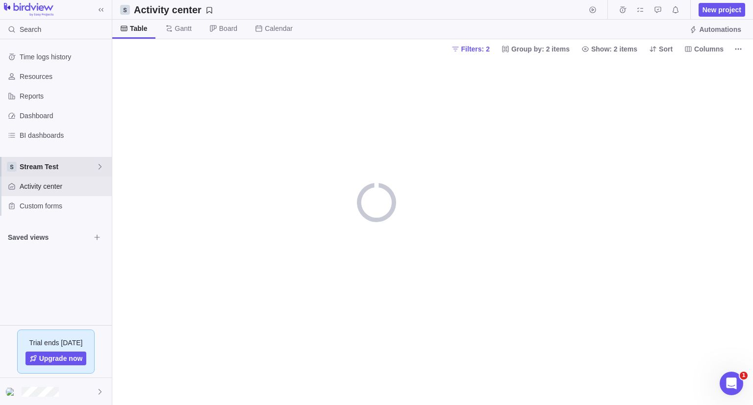
click at [63, 163] on span "Stream Test" at bounding box center [58, 167] width 77 height 10
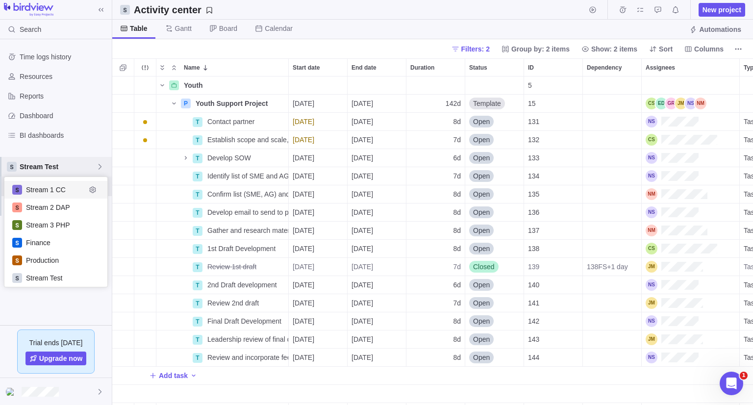
scroll to position [321, 634]
click at [71, 165] on span "Stream Test" at bounding box center [58, 167] width 77 height 10
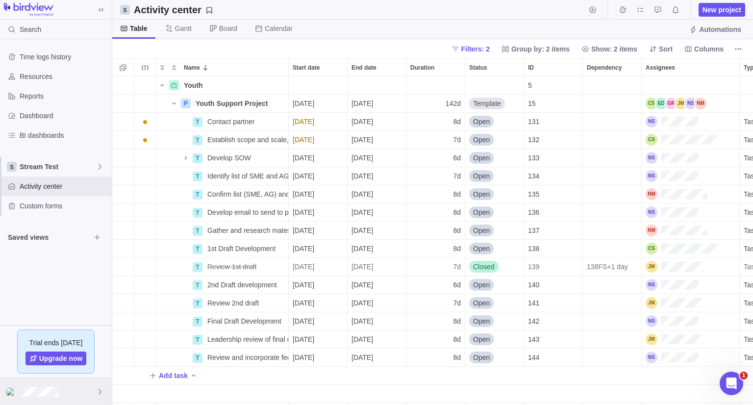
click at [82, 393] on div at bounding box center [56, 391] width 112 height 27
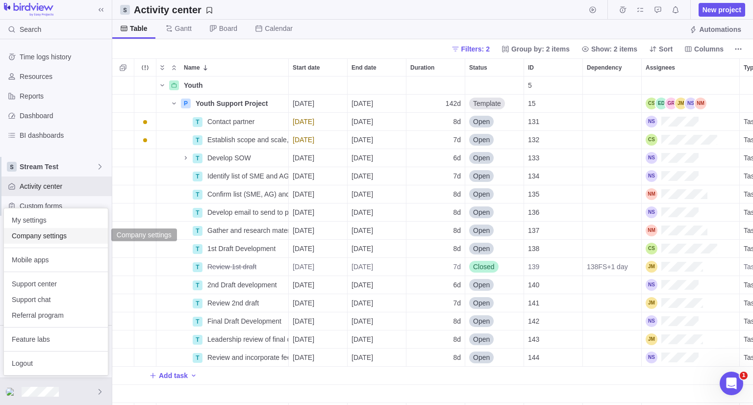
click at [78, 234] on span "Company settings" at bounding box center [56, 236] width 88 height 10
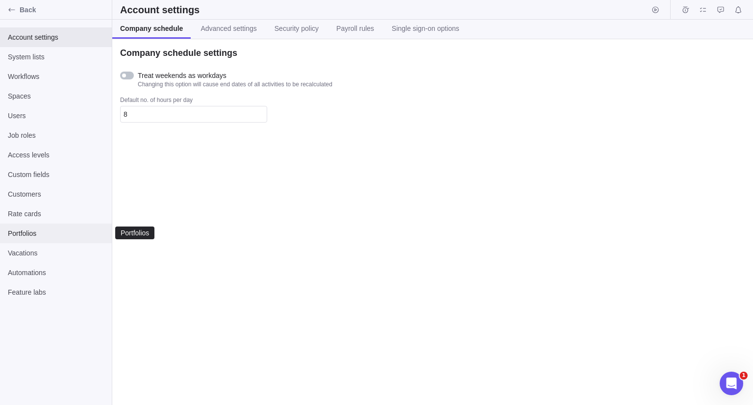
click at [43, 232] on span "Portfolios" at bounding box center [56, 234] width 96 height 10
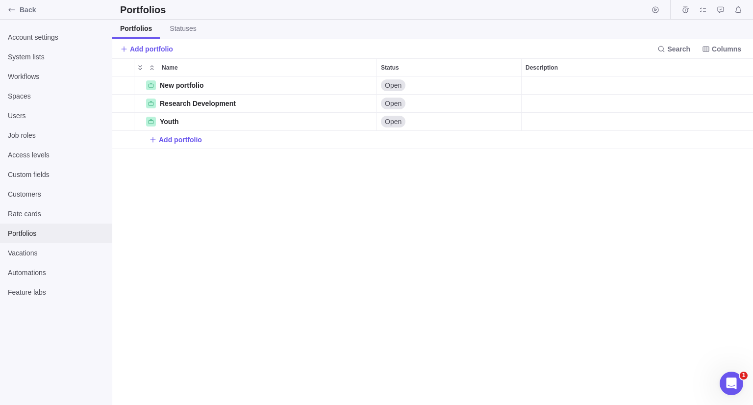
scroll to position [321, 634]
drag, startPoint x: 150, startPoint y: 48, endPoint x: 473, endPoint y: 141, distance: 336.4
click at [150, 48] on span "Add portfolio" at bounding box center [151, 49] width 43 height 10
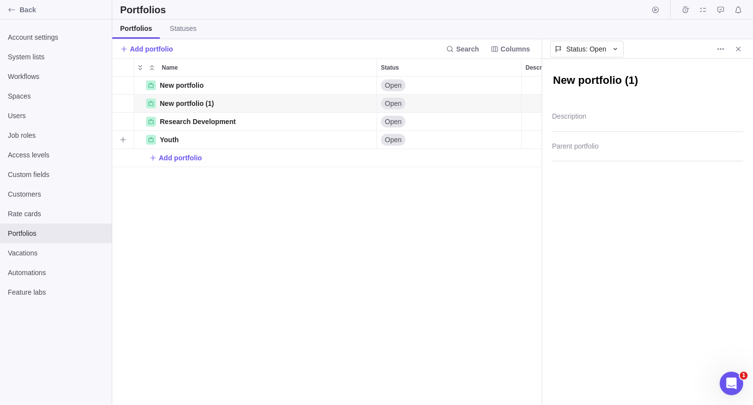
scroll to position [8, 7]
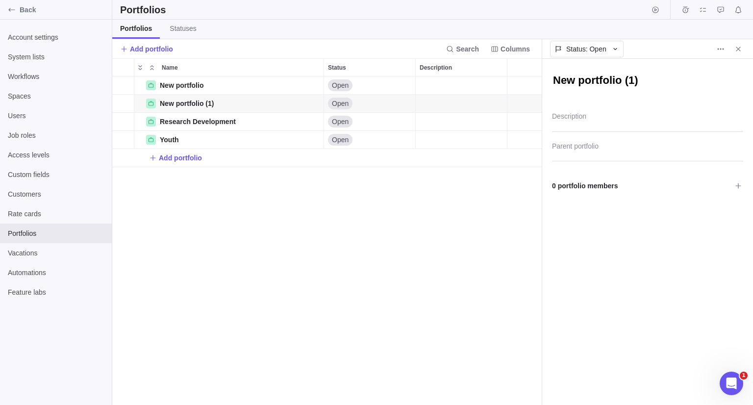
type textarea "x"
click at [596, 152] on div at bounding box center [647, 149] width 191 height 25
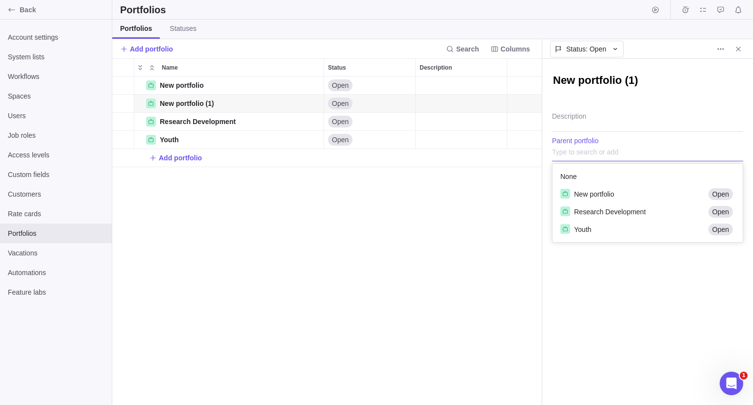
scroll to position [71, 182]
click at [525, 192] on body "Back Account settings System lists Workflows Spaces Users Job roles Access leve…" at bounding box center [376, 202] width 753 height 405
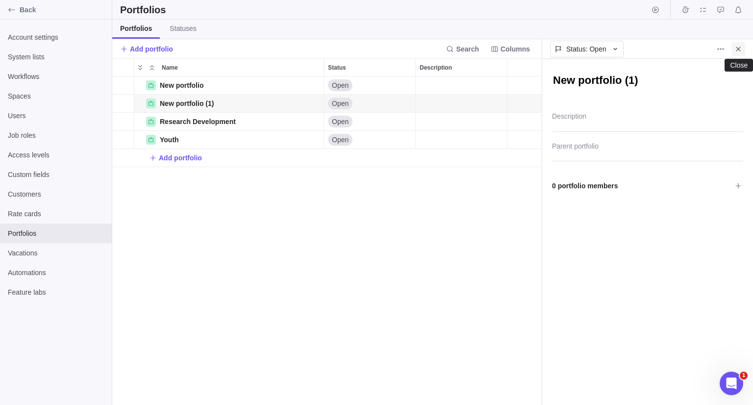
click at [740, 51] on icon "Close" at bounding box center [739, 49] width 8 height 8
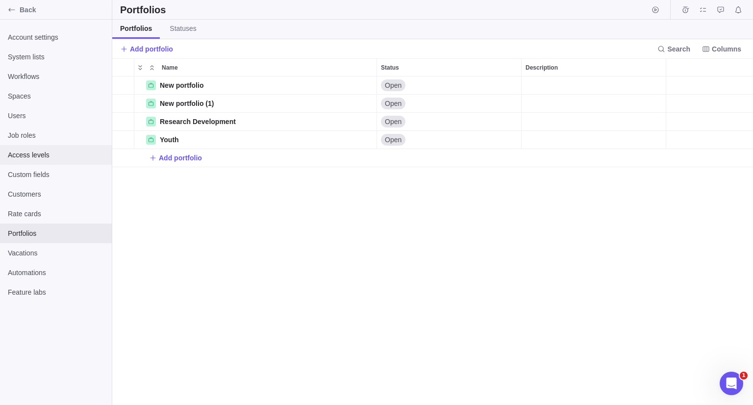
click at [45, 156] on span "Access levels" at bounding box center [56, 155] width 96 height 10
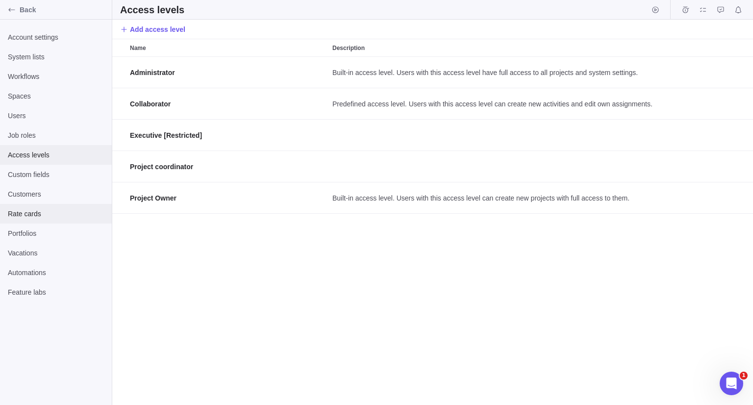
scroll to position [341, 634]
click at [67, 5] on span "Back" at bounding box center [64, 10] width 88 height 10
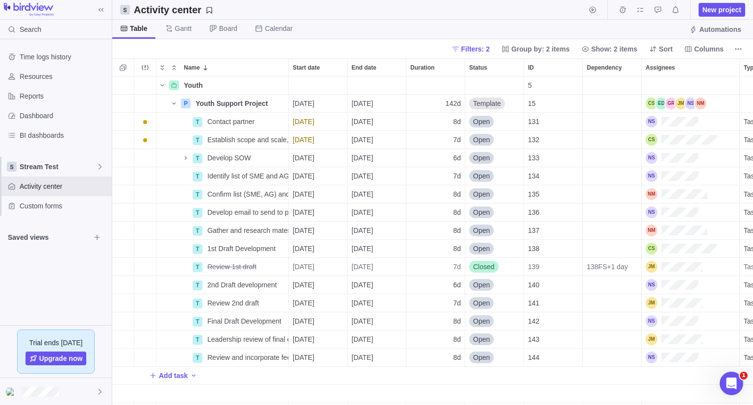
scroll to position [321, 634]
